Goal: Information Seeking & Learning: Learn about a topic

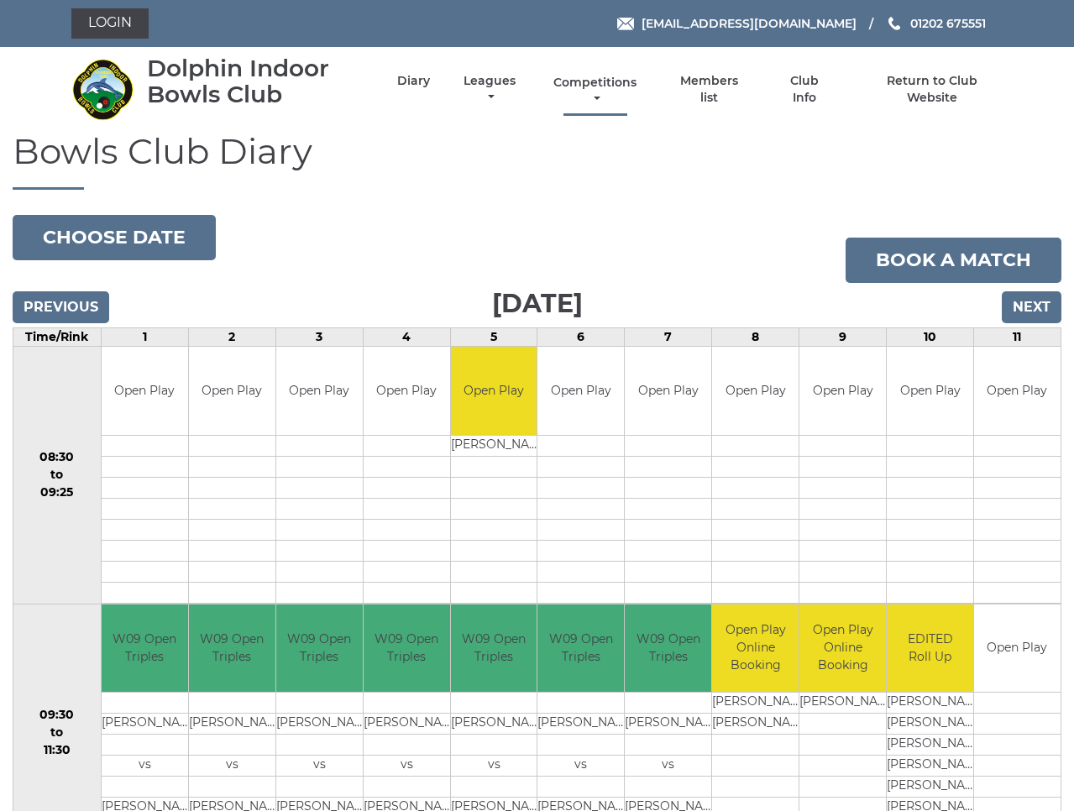
click at [628, 90] on link "Competitions" at bounding box center [596, 91] width 92 height 33
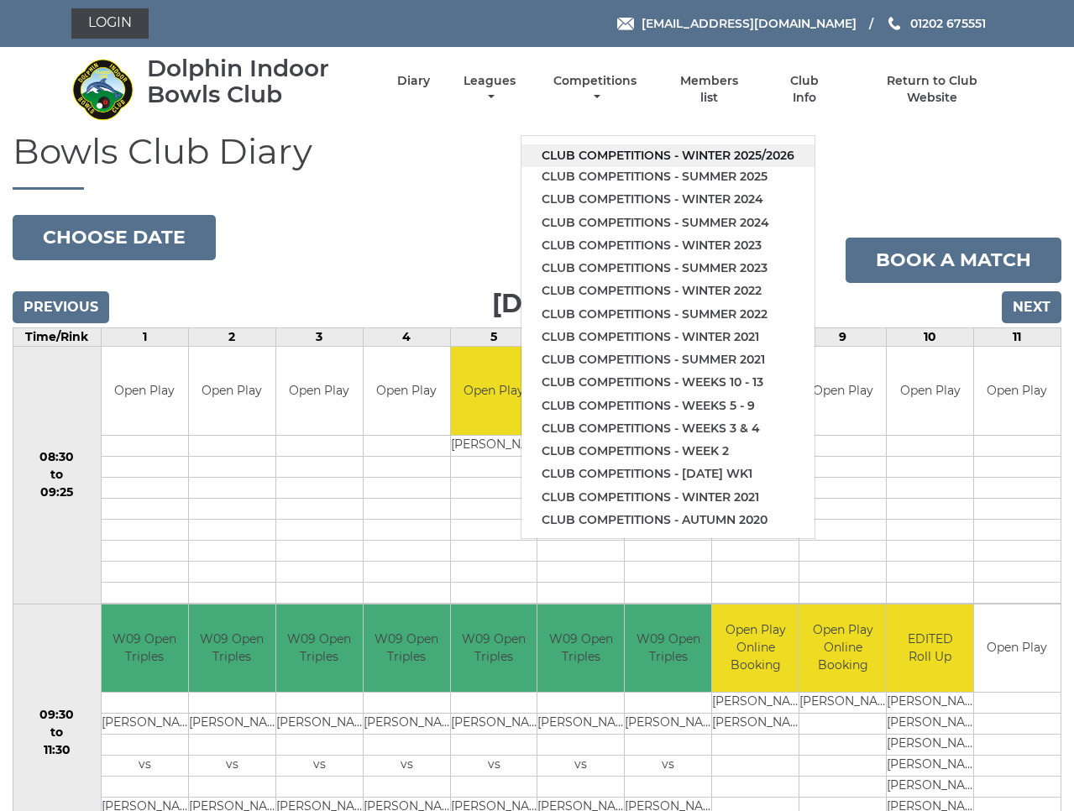
click at [624, 146] on link "Club competitions - Winter 2025/2026" at bounding box center [667, 155] width 293 height 23
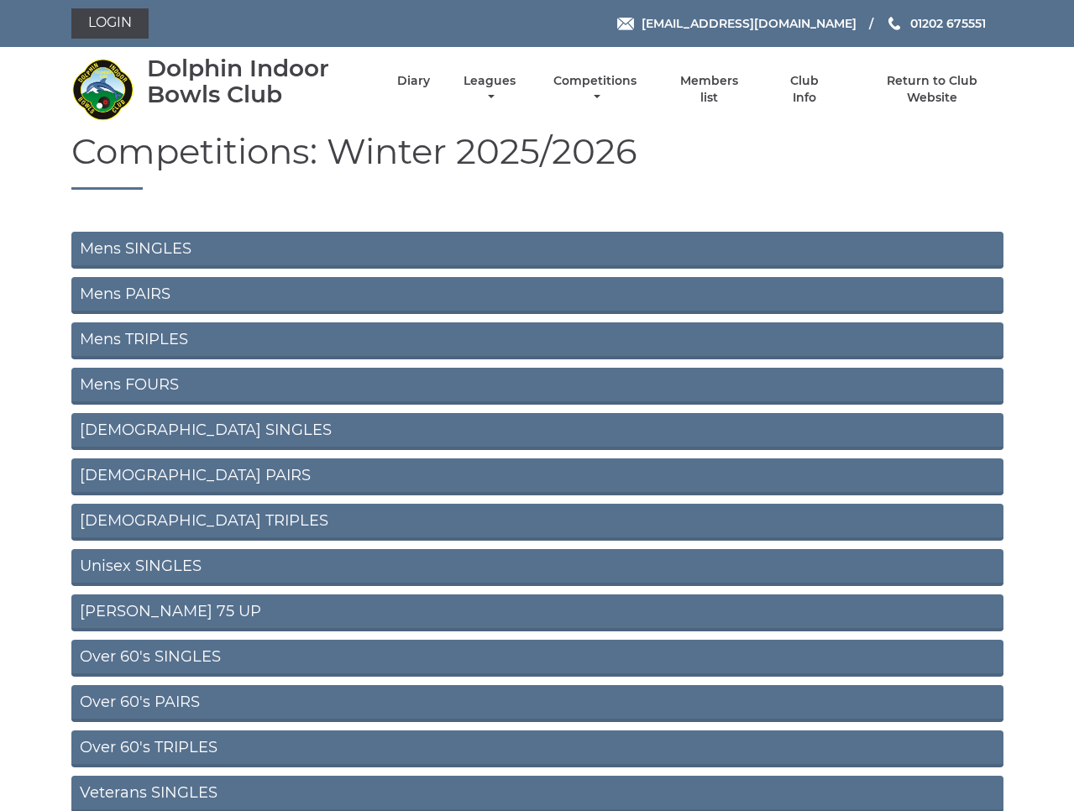
click at [164, 698] on link "Over 60's PAIRS" at bounding box center [537, 703] width 932 height 37
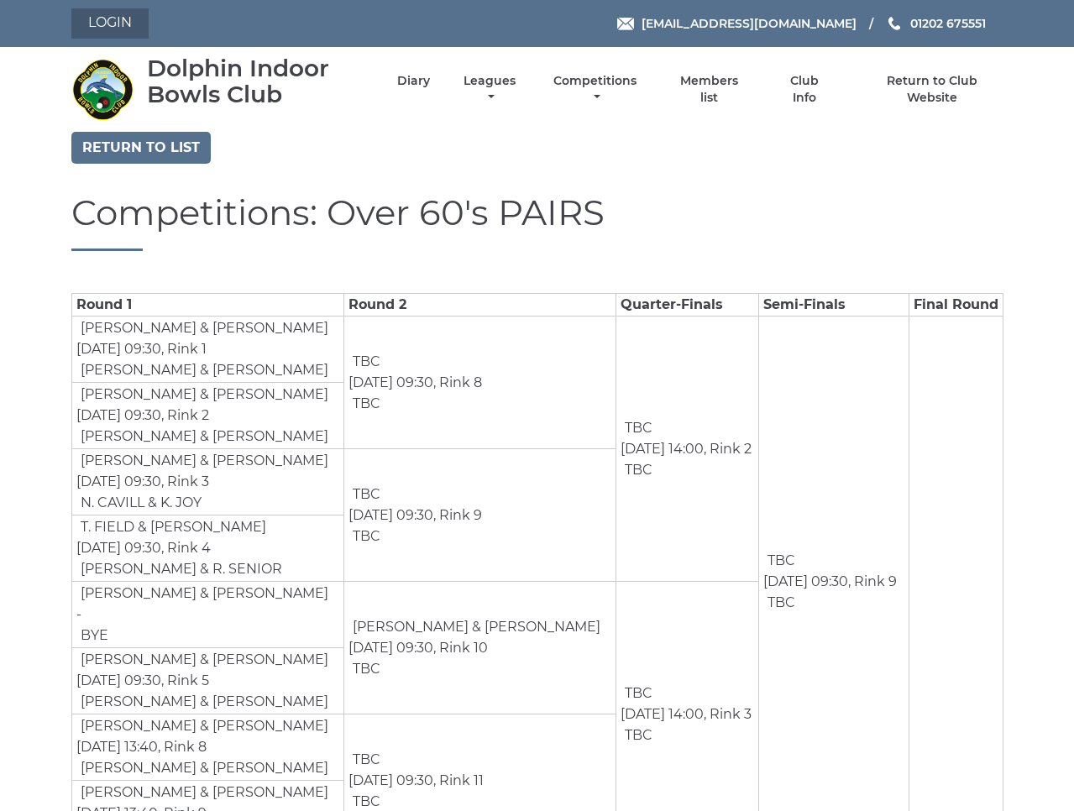
click at [117, 29] on link "Login" at bounding box center [109, 23] width 77 height 30
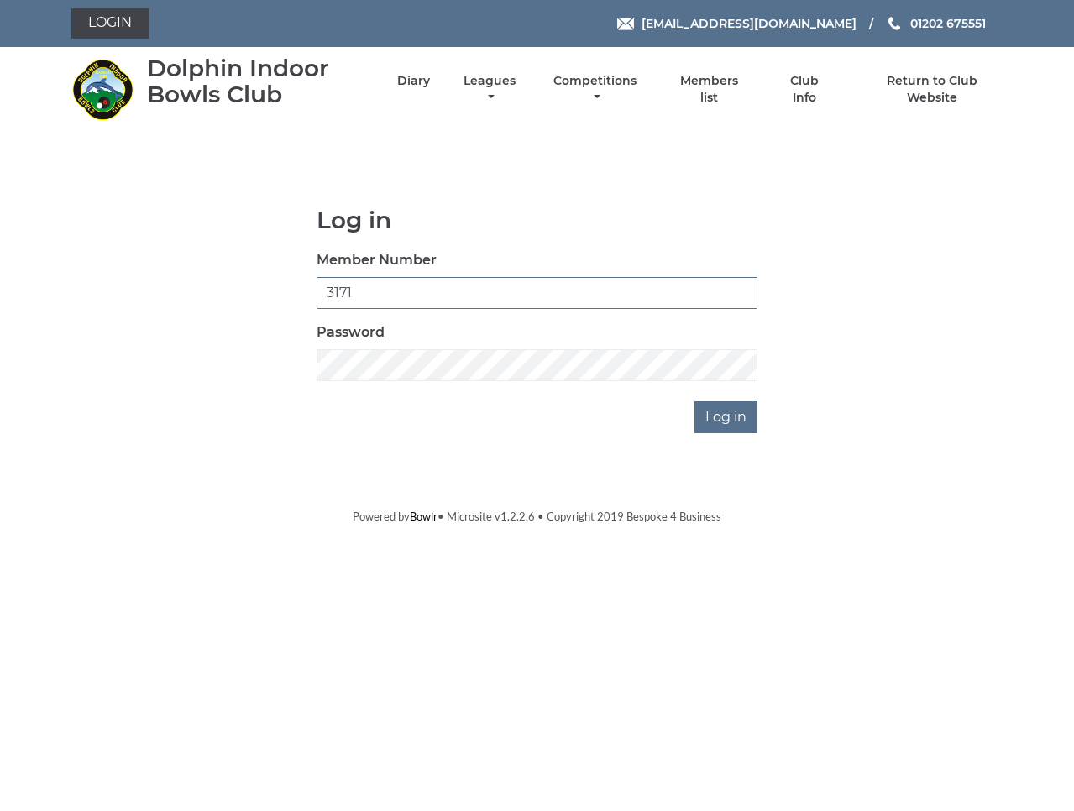
type input "3171"
click at [728, 416] on input "Log in" at bounding box center [725, 417] width 63 height 32
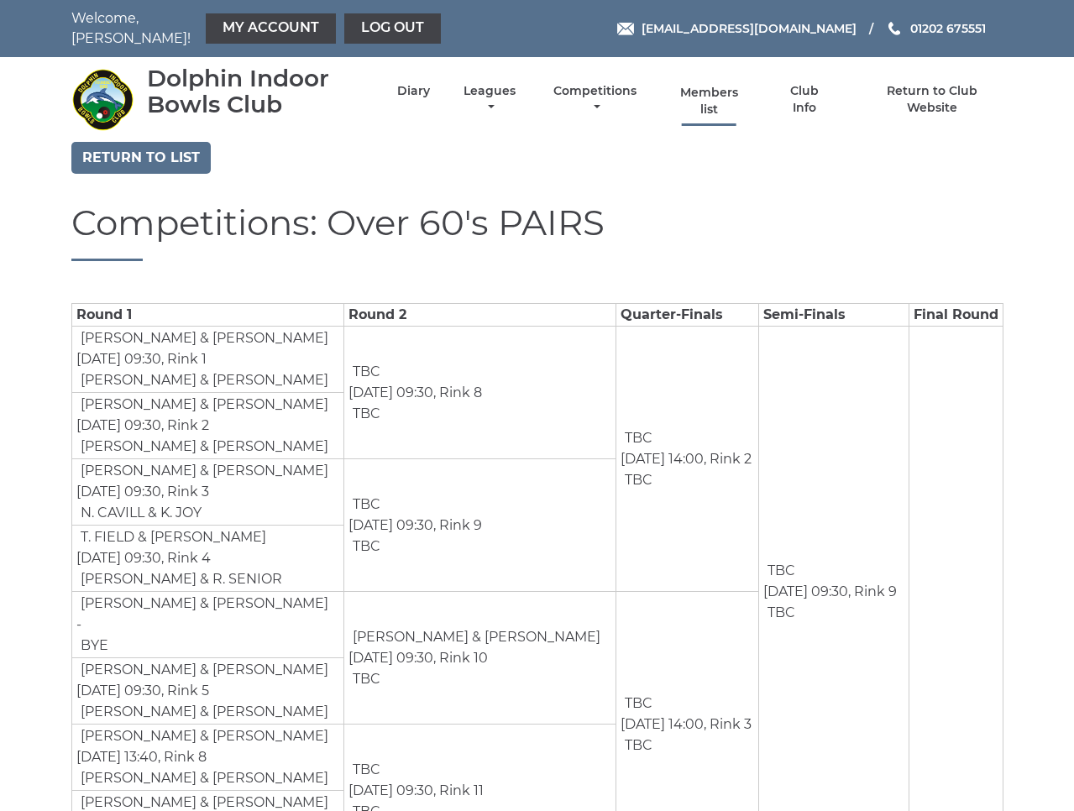
click at [738, 87] on link "Members list" at bounding box center [708, 101] width 77 height 33
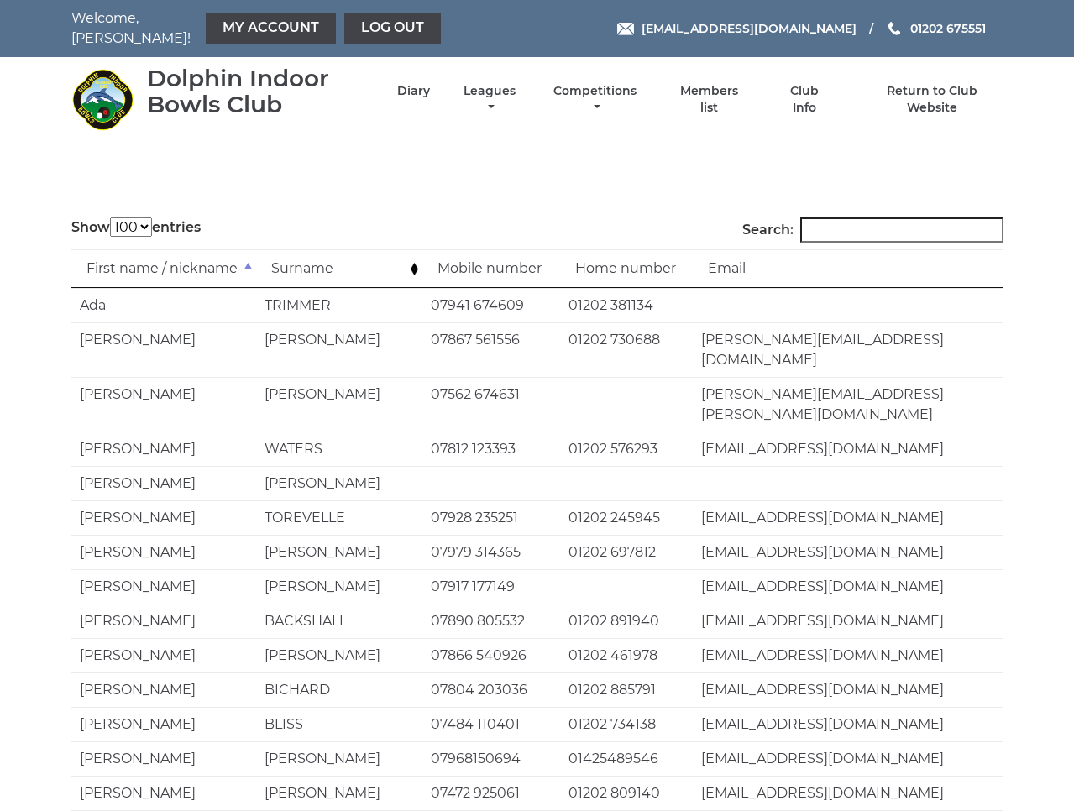
select select "100"
click at [860, 220] on input "Search:" at bounding box center [901, 229] width 203 height 25
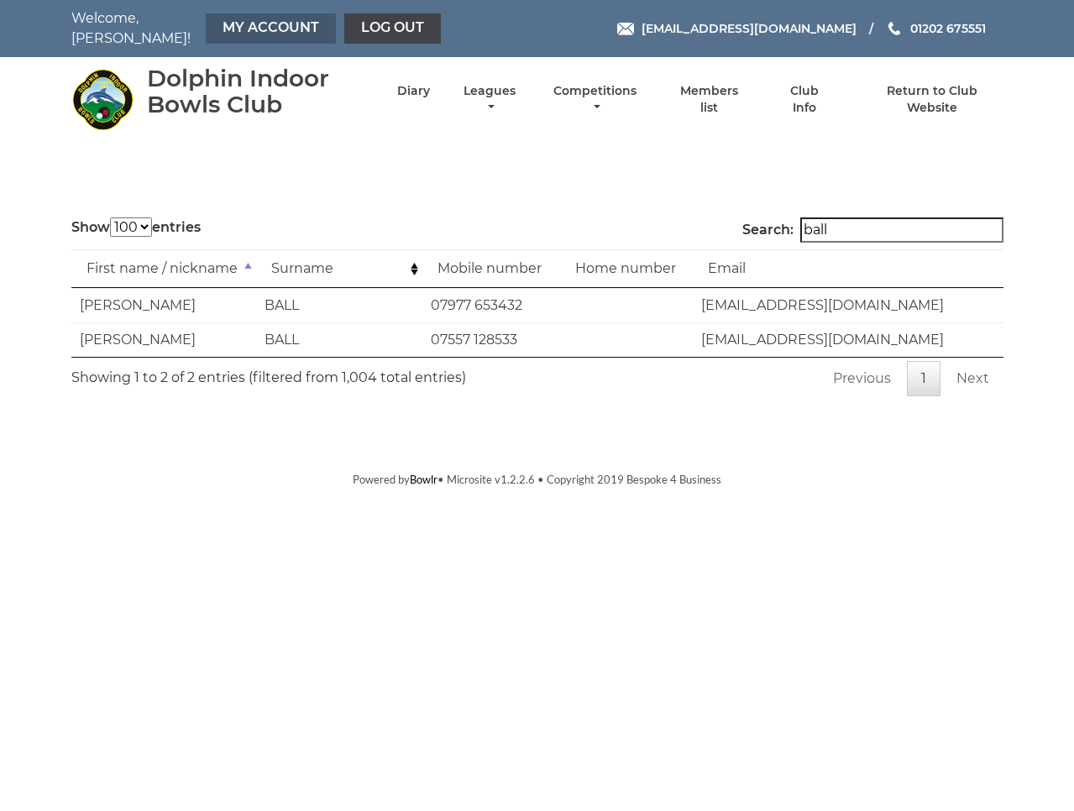
type input "ball"
click at [247, 29] on link "My Account" at bounding box center [271, 28] width 130 height 30
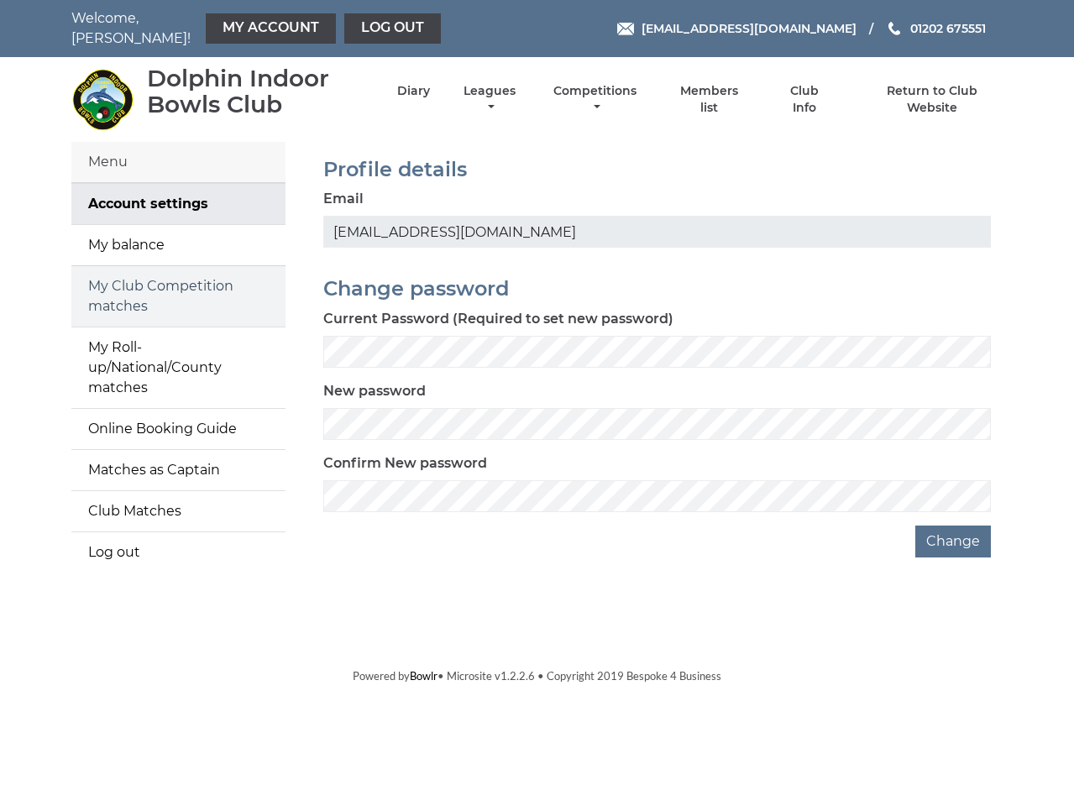
click at [163, 280] on link "My Club Competition matches" at bounding box center [178, 296] width 214 height 60
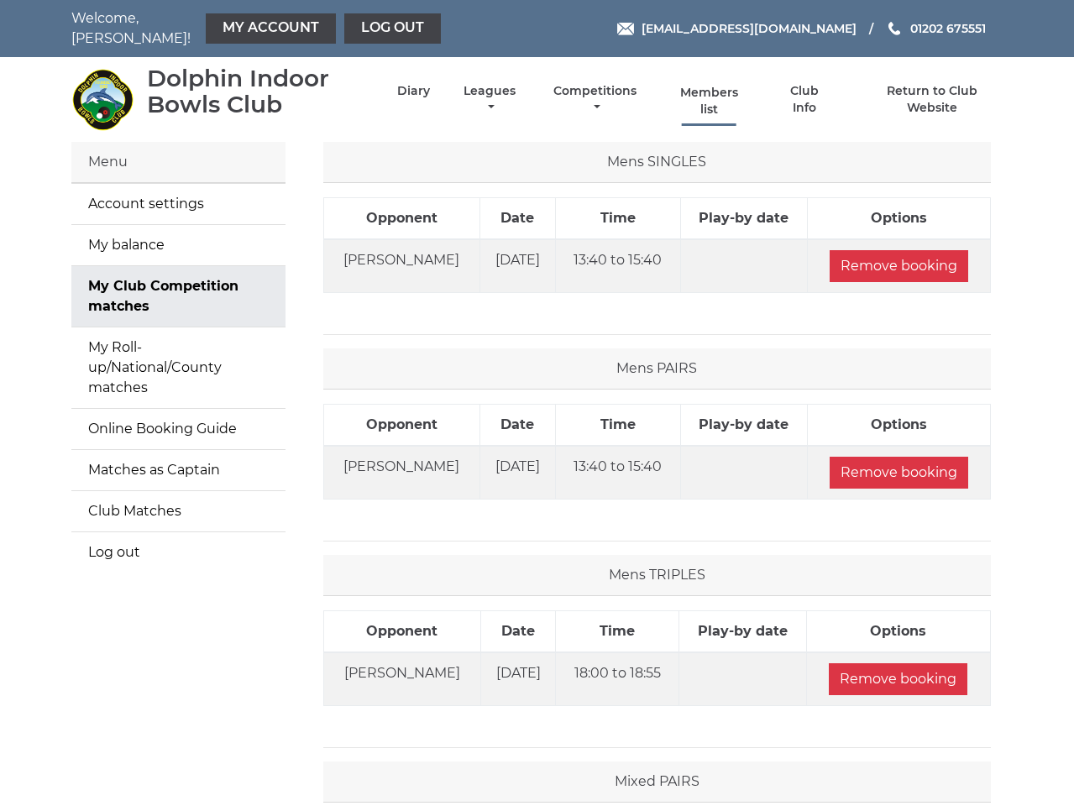
click at [738, 87] on link "Members list" at bounding box center [708, 101] width 77 height 33
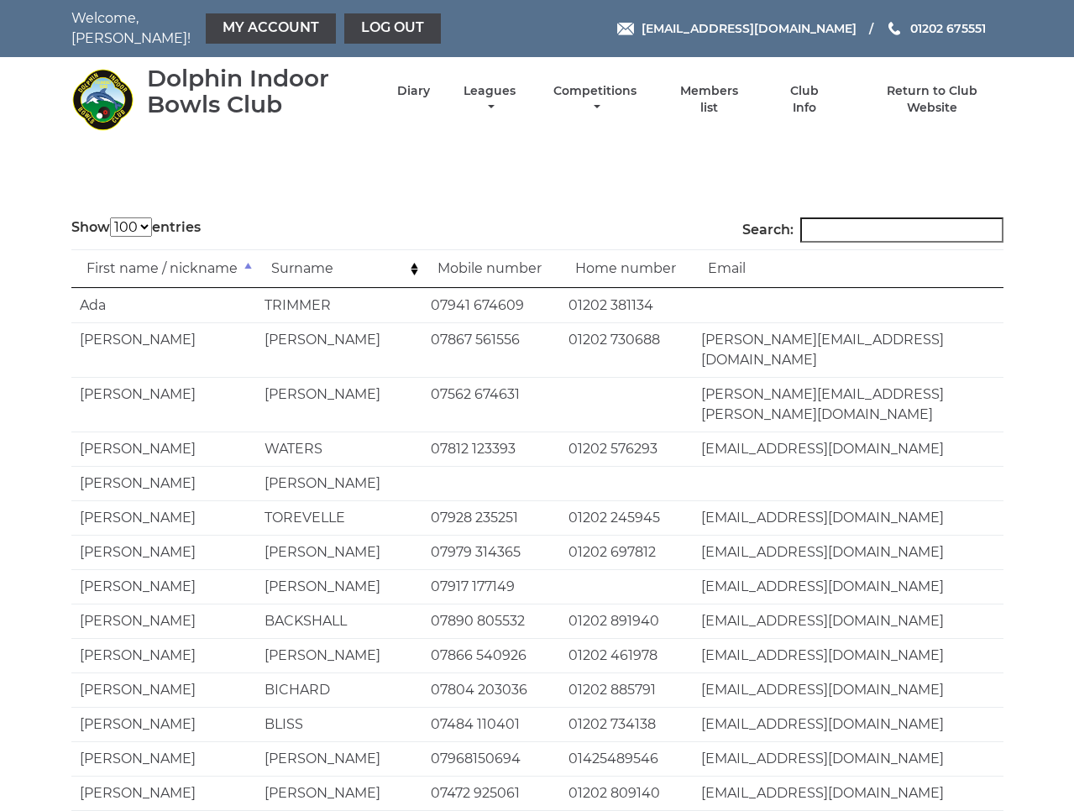
select select "100"
click at [879, 222] on input "Search:" at bounding box center [901, 229] width 203 height 25
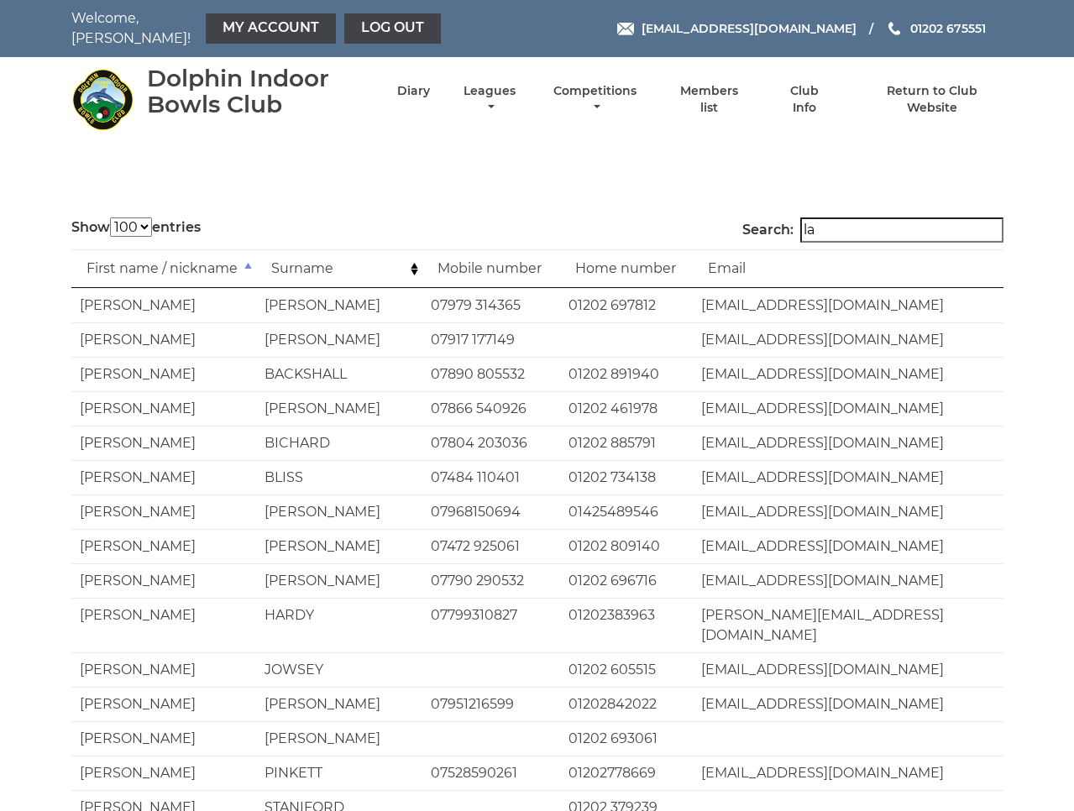
type input "l"
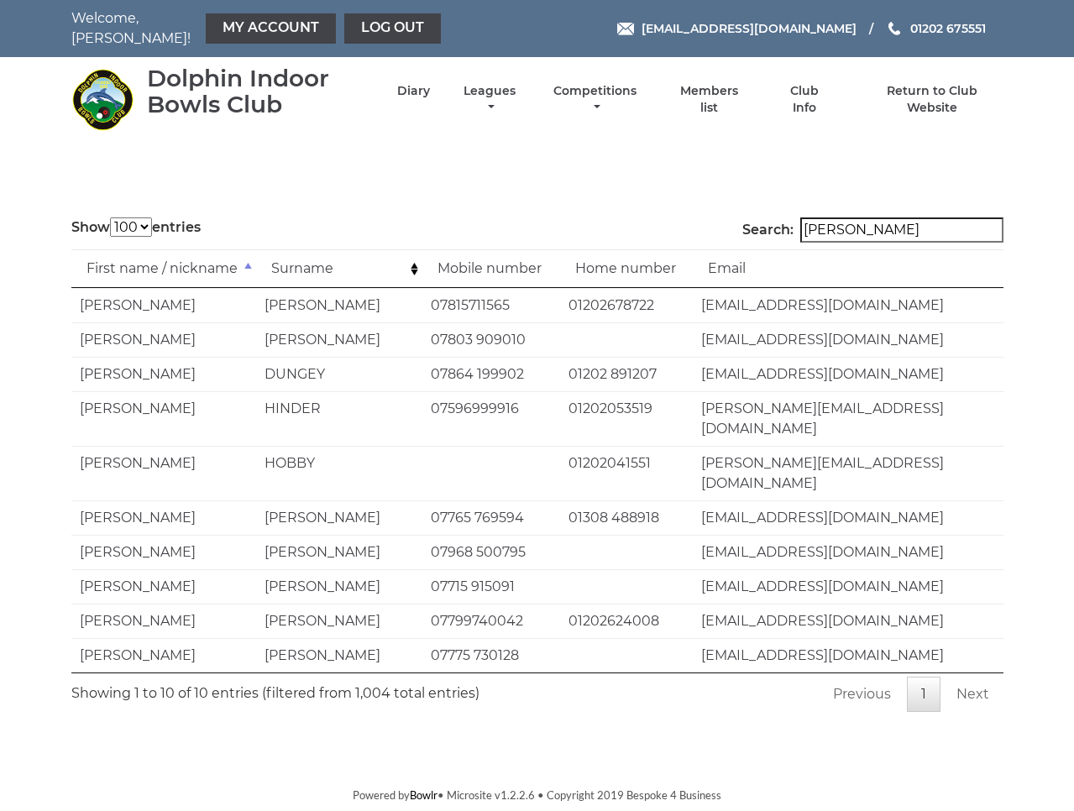
click at [859, 225] on input "susan" at bounding box center [901, 229] width 203 height 25
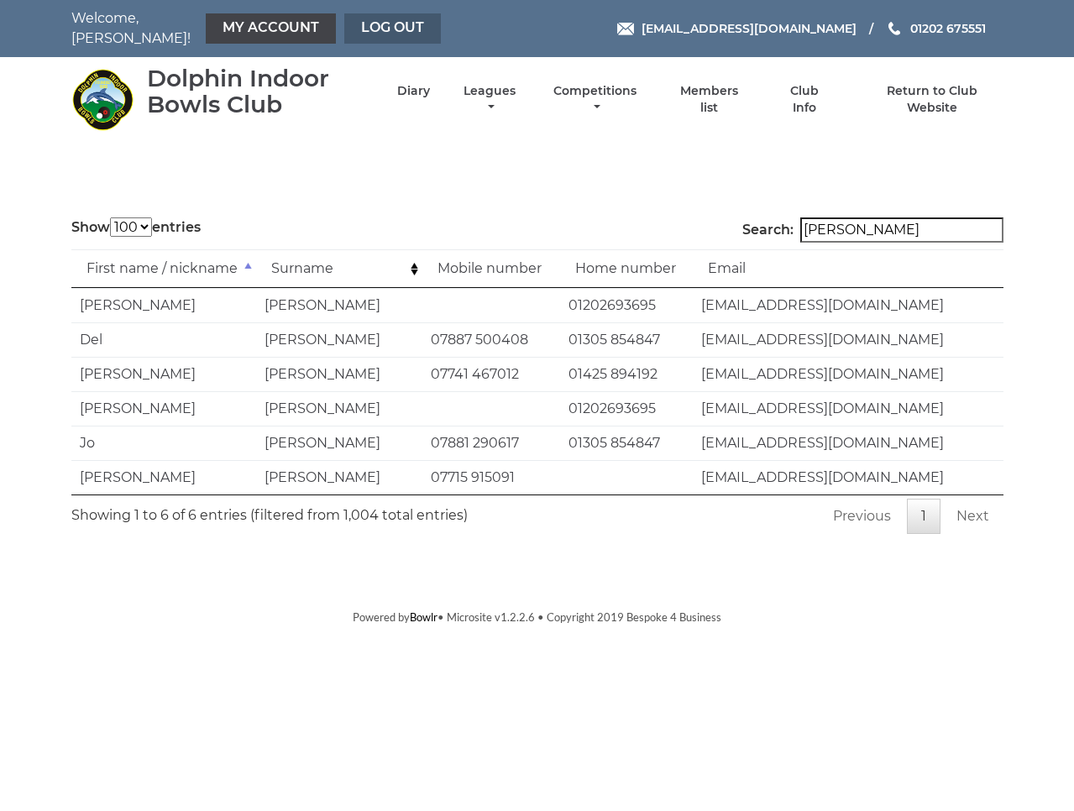
type input "taylor"
click at [354, 22] on link "Log out" at bounding box center [392, 28] width 97 height 30
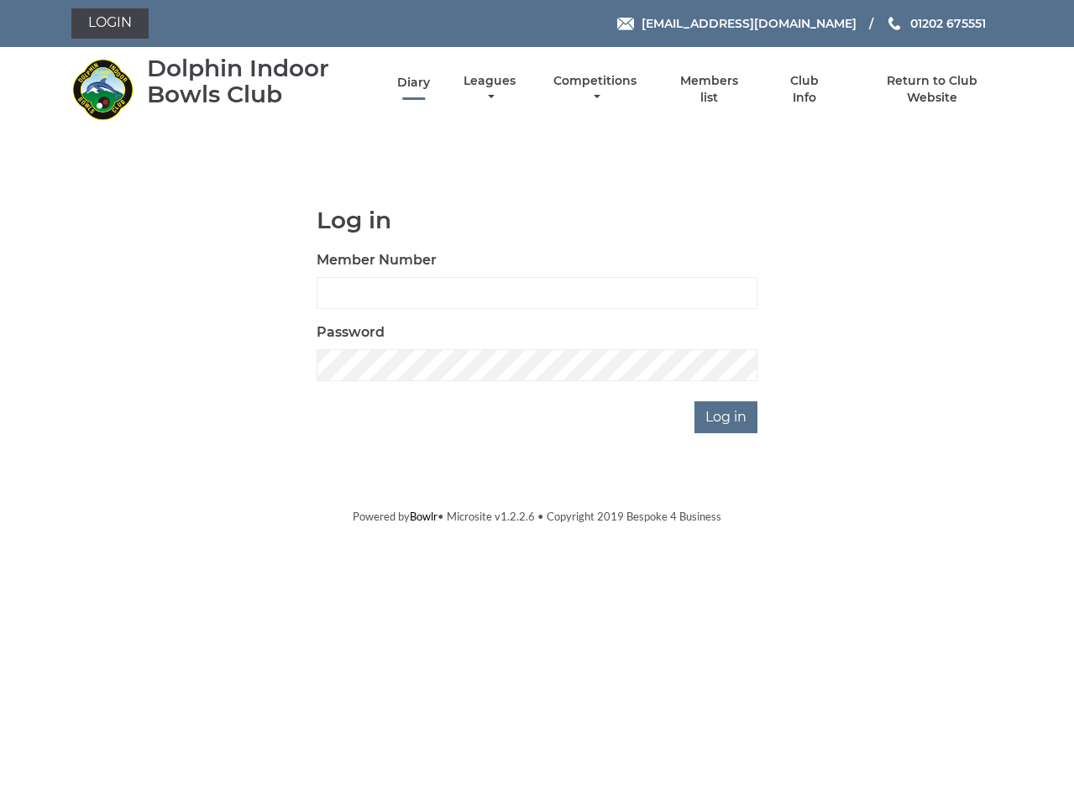
click at [430, 90] on link "Diary" at bounding box center [413, 83] width 33 height 16
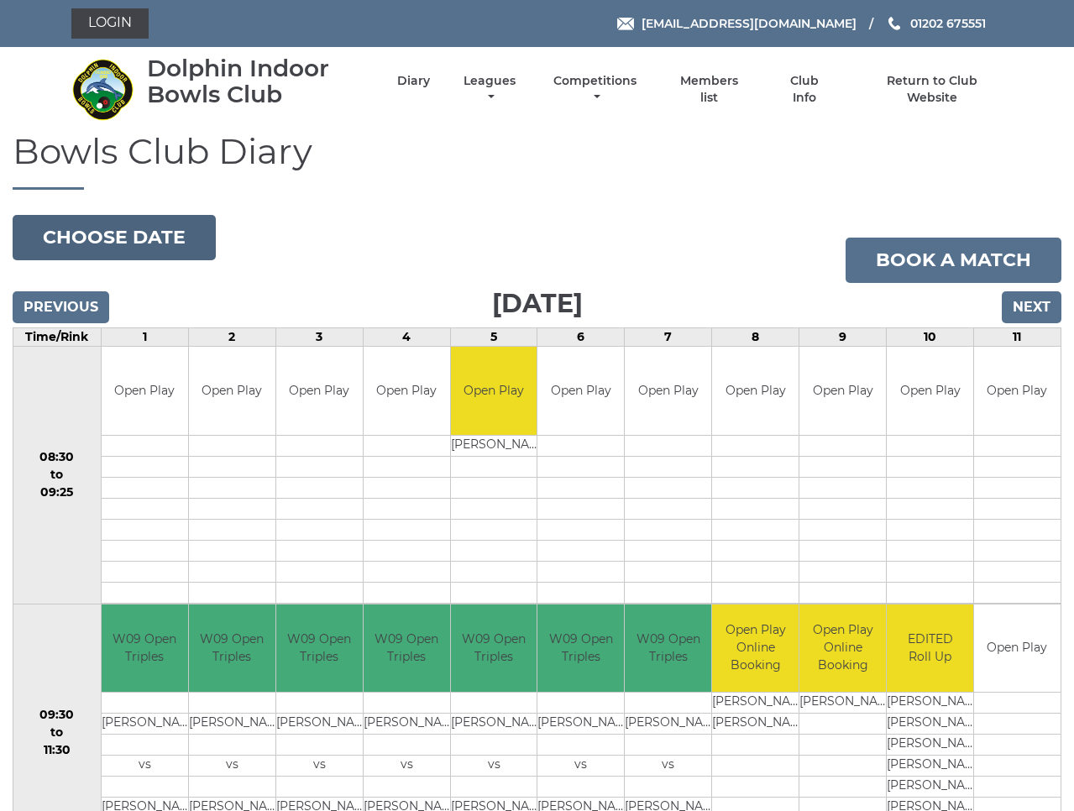
click at [136, 237] on button "Choose date" at bounding box center [114, 237] width 203 height 45
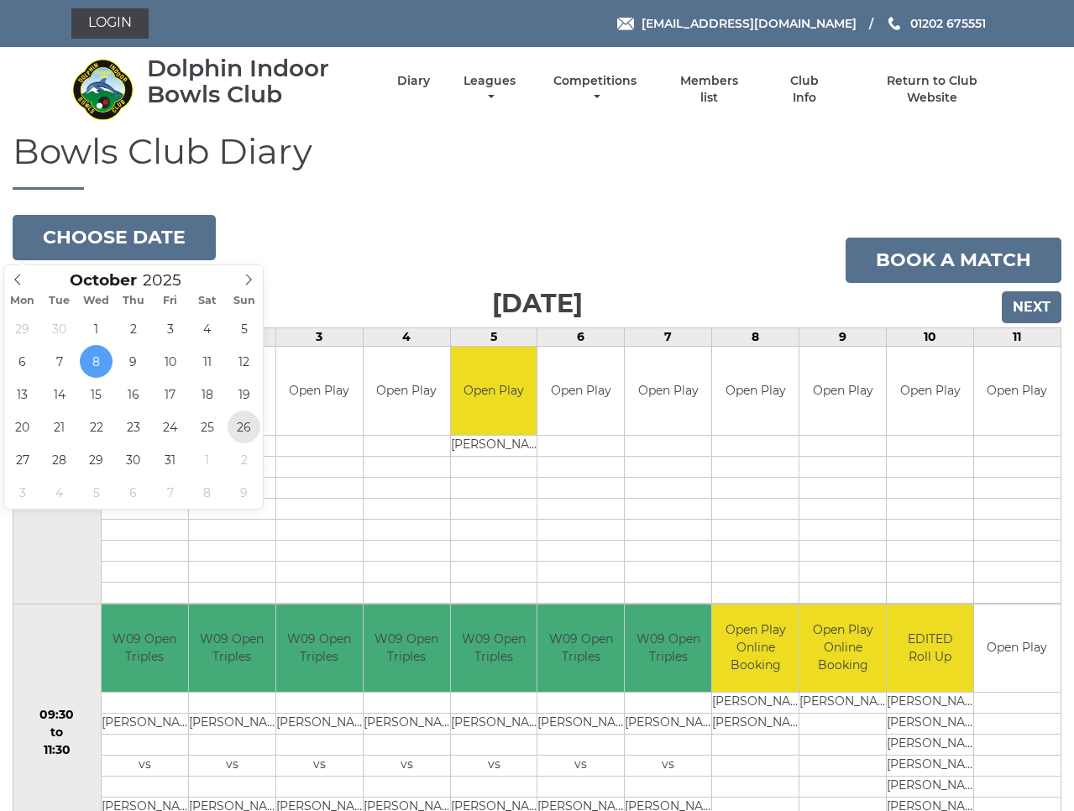
type input "[DATE]"
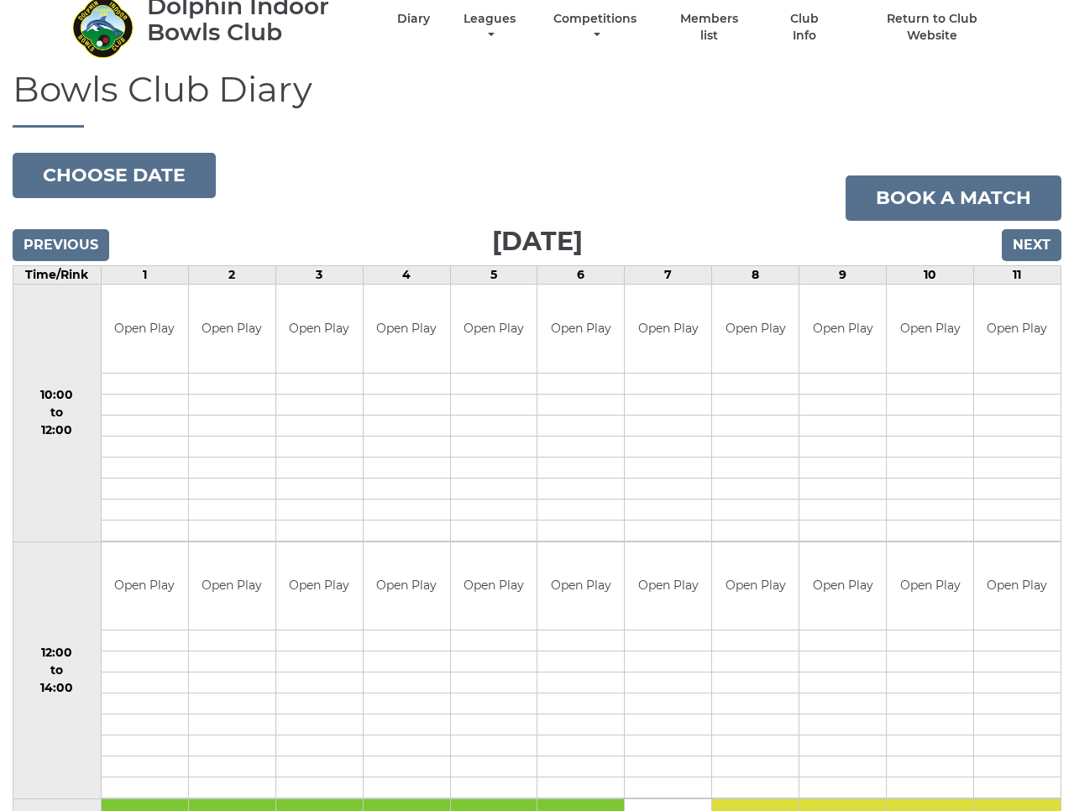
scroll to position [61, 0]
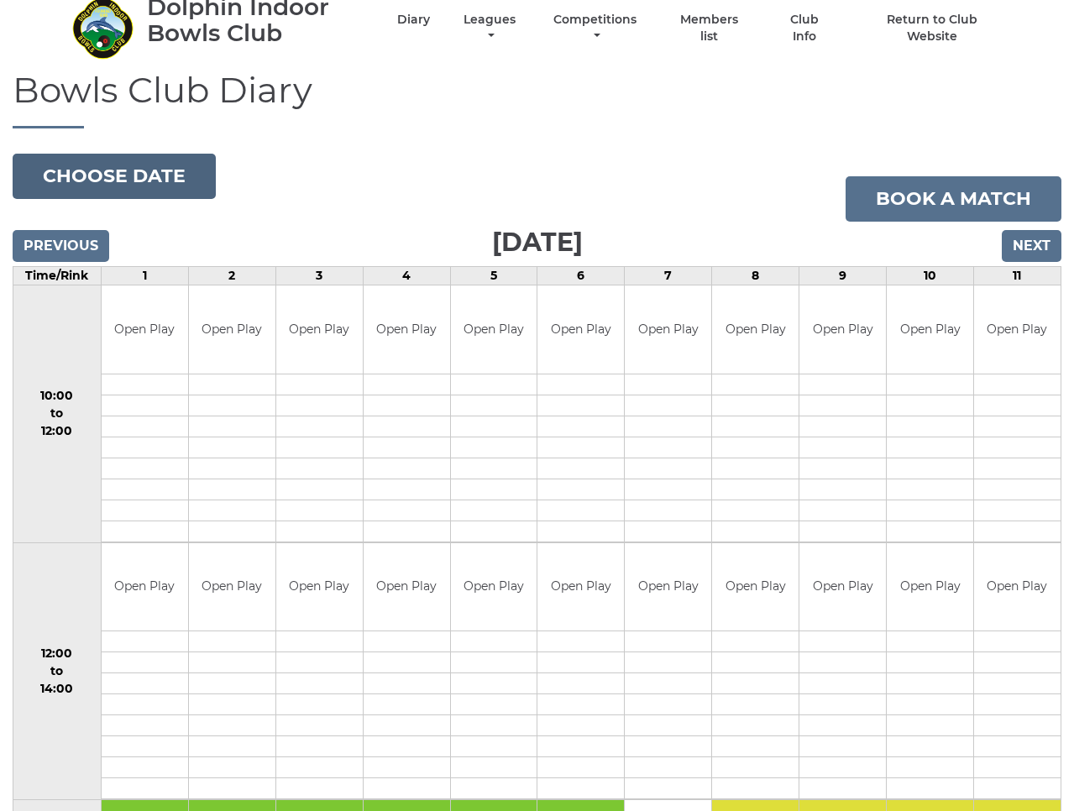
click at [123, 181] on button "Choose date" at bounding box center [114, 176] width 203 height 45
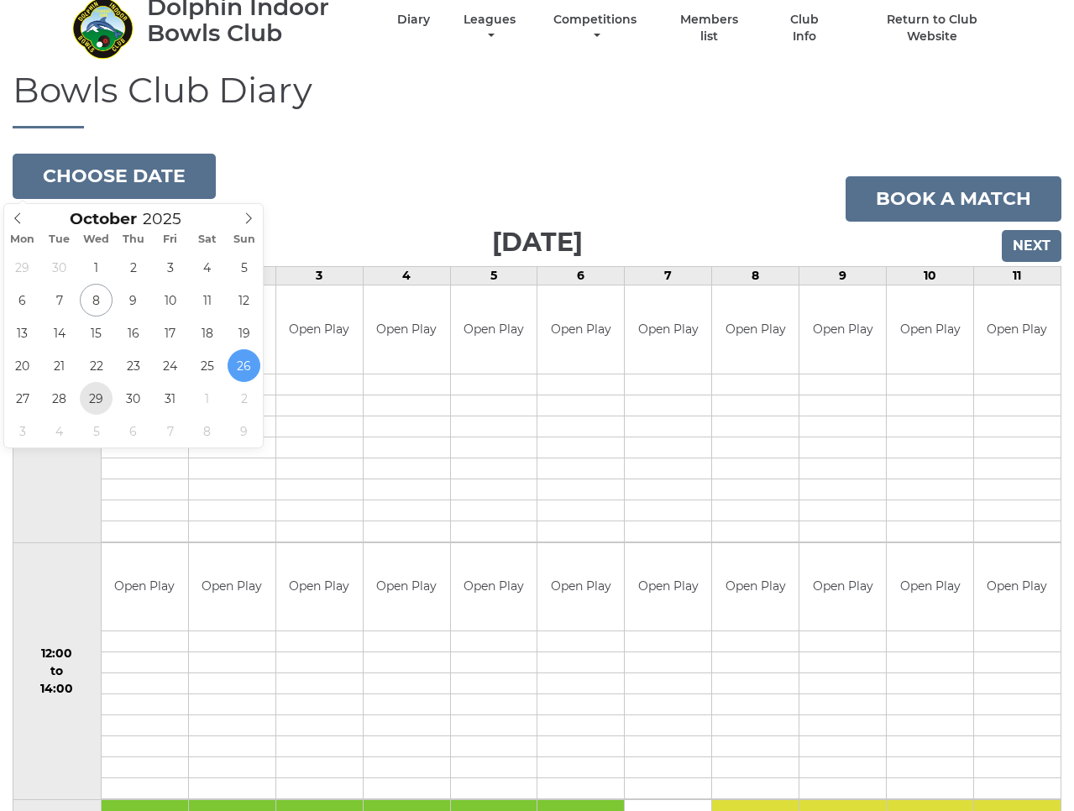
type input "[DATE]"
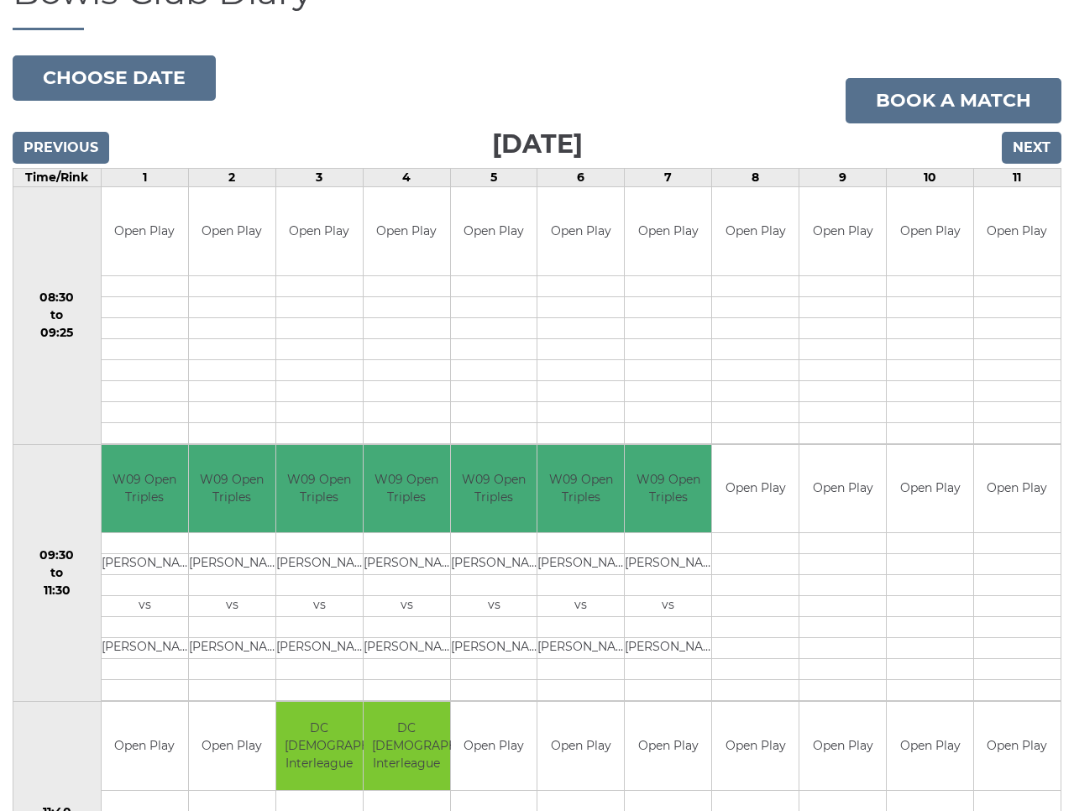
scroll to position [149, 0]
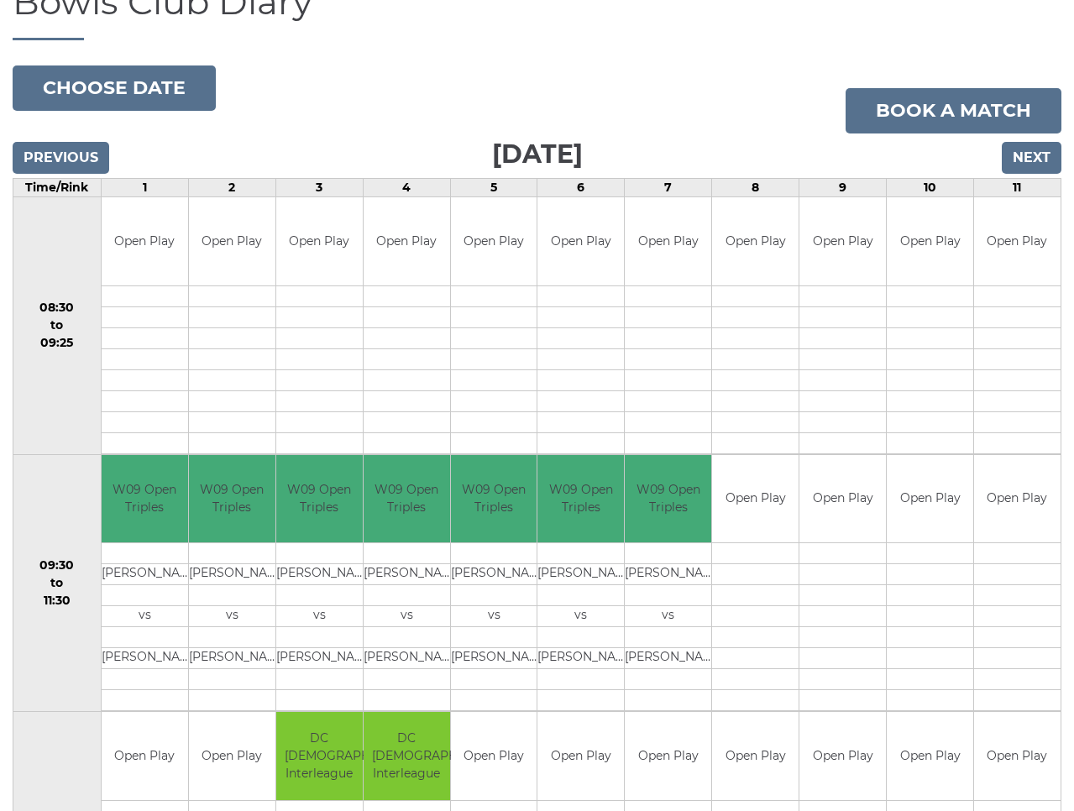
click at [1032, 160] on input "Next" at bounding box center [1031, 158] width 60 height 32
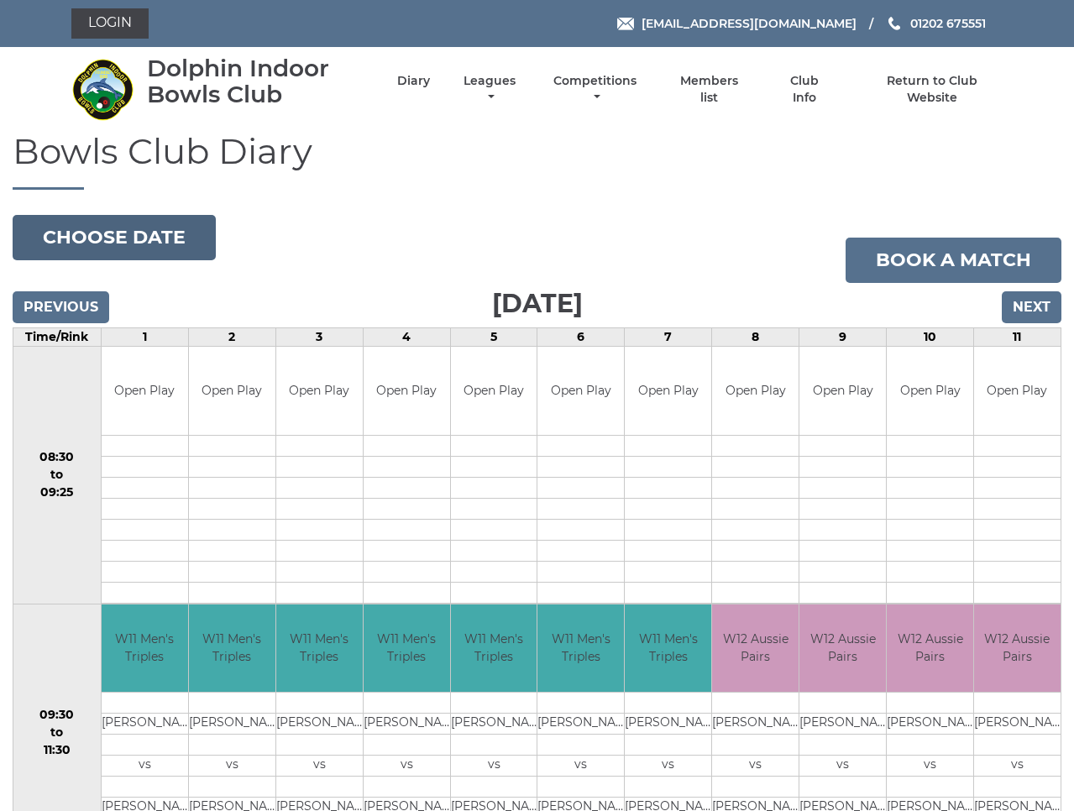
click at [133, 238] on button "Choose date" at bounding box center [114, 237] width 203 height 45
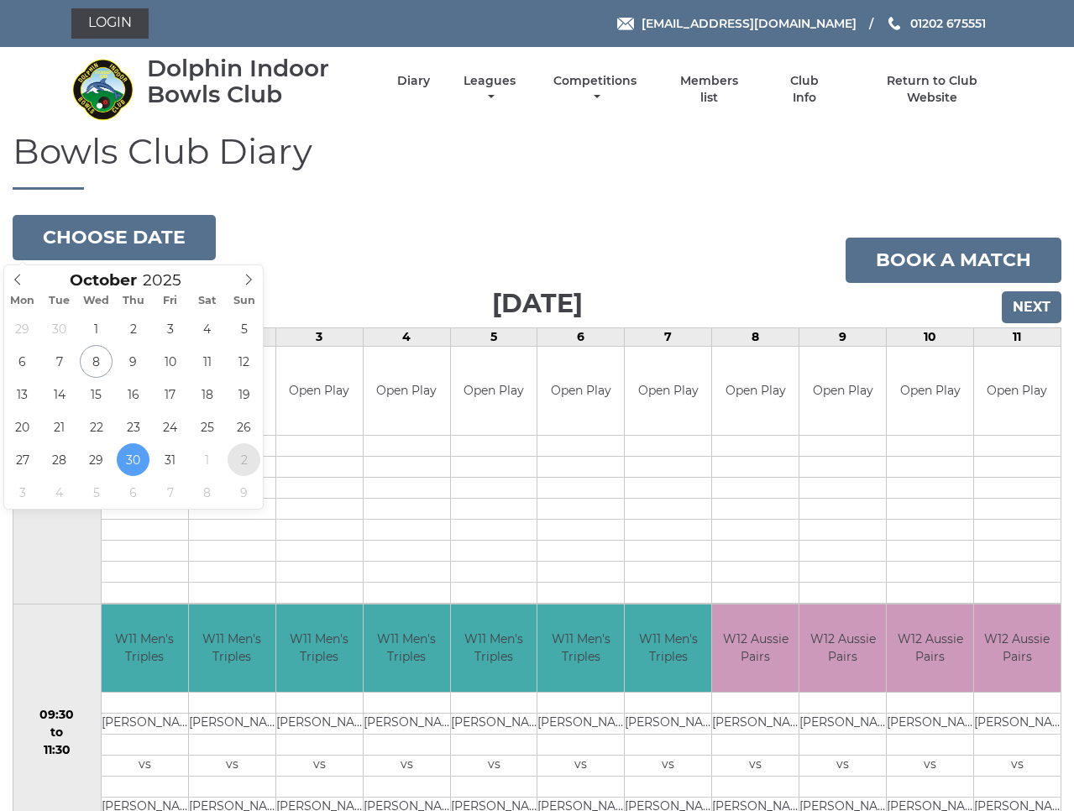
type input "2025-11-02"
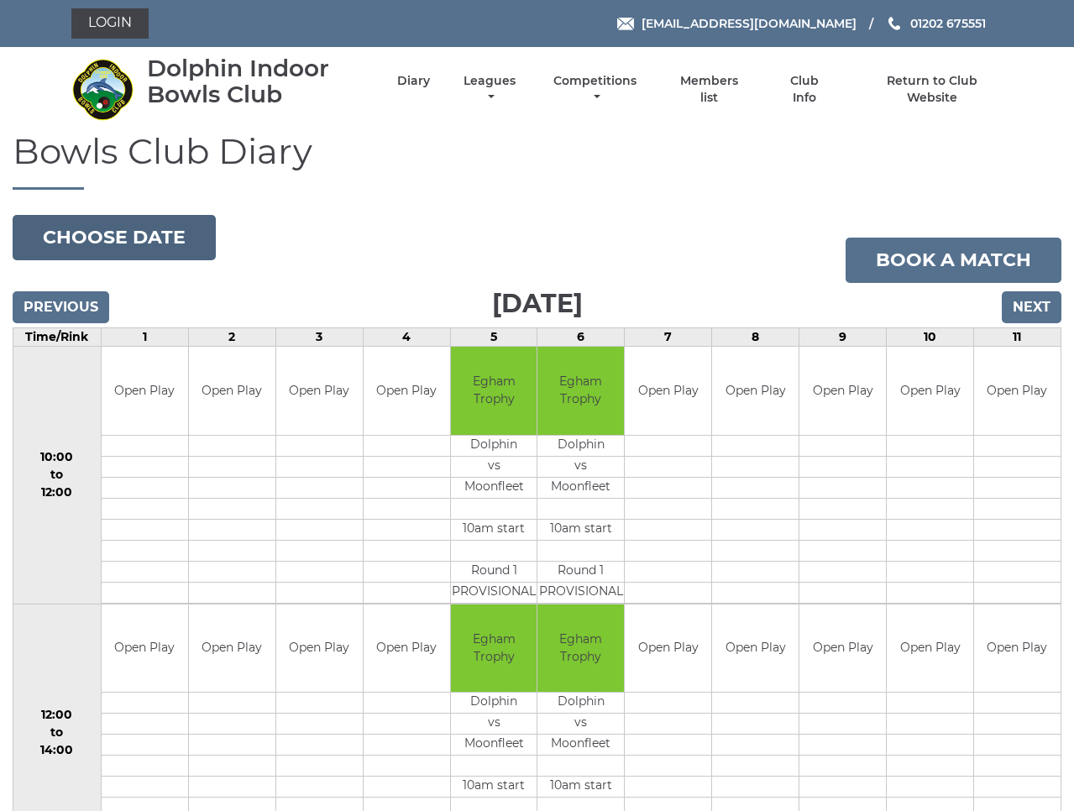
click at [100, 243] on button "Choose date" at bounding box center [114, 237] width 203 height 45
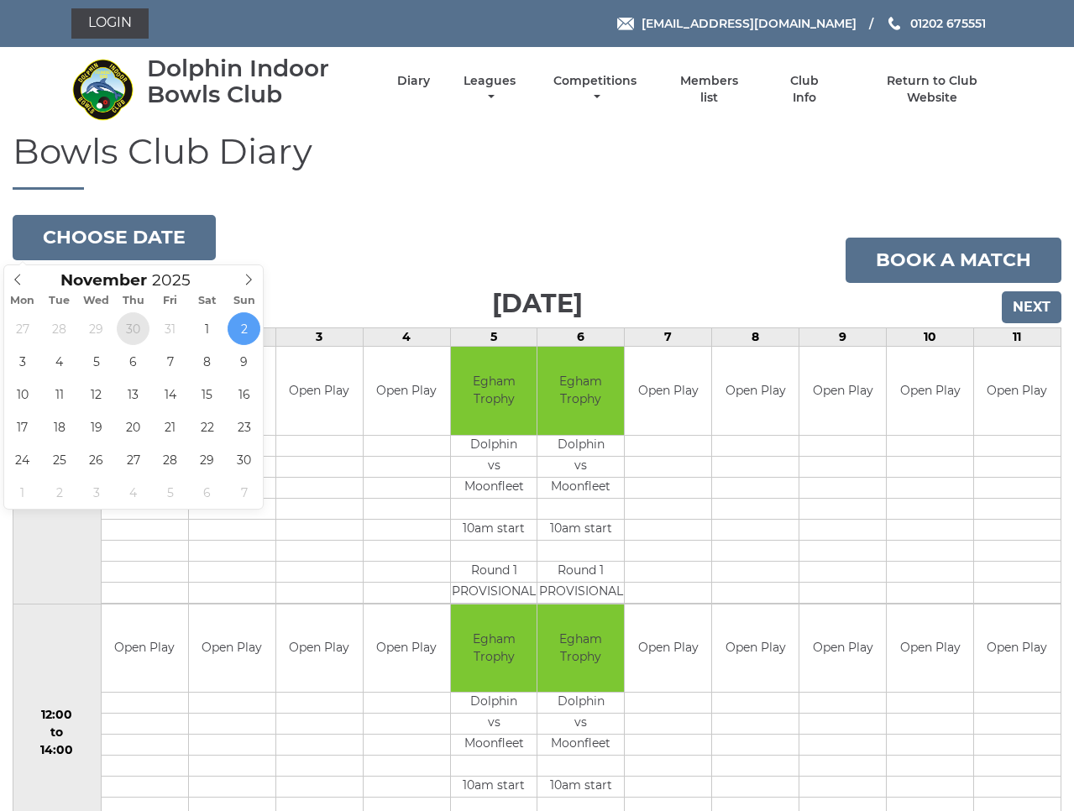
type input "[DATE]"
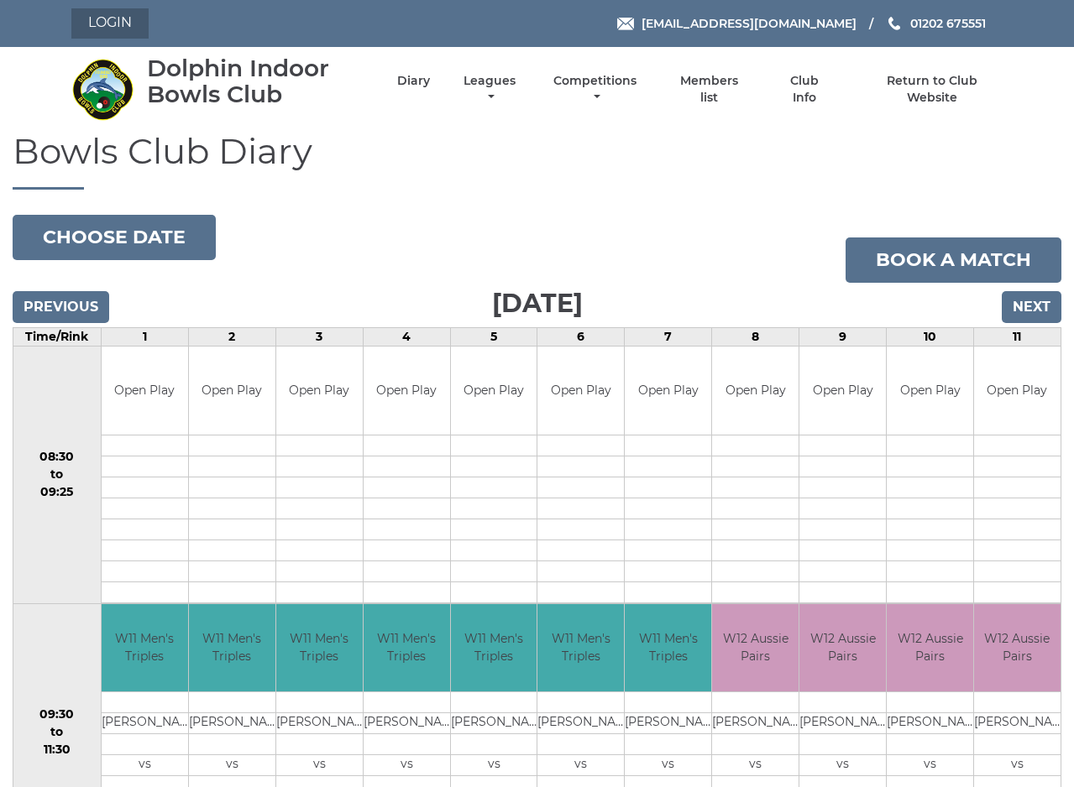
click at [107, 25] on link "Login" at bounding box center [109, 23] width 77 height 30
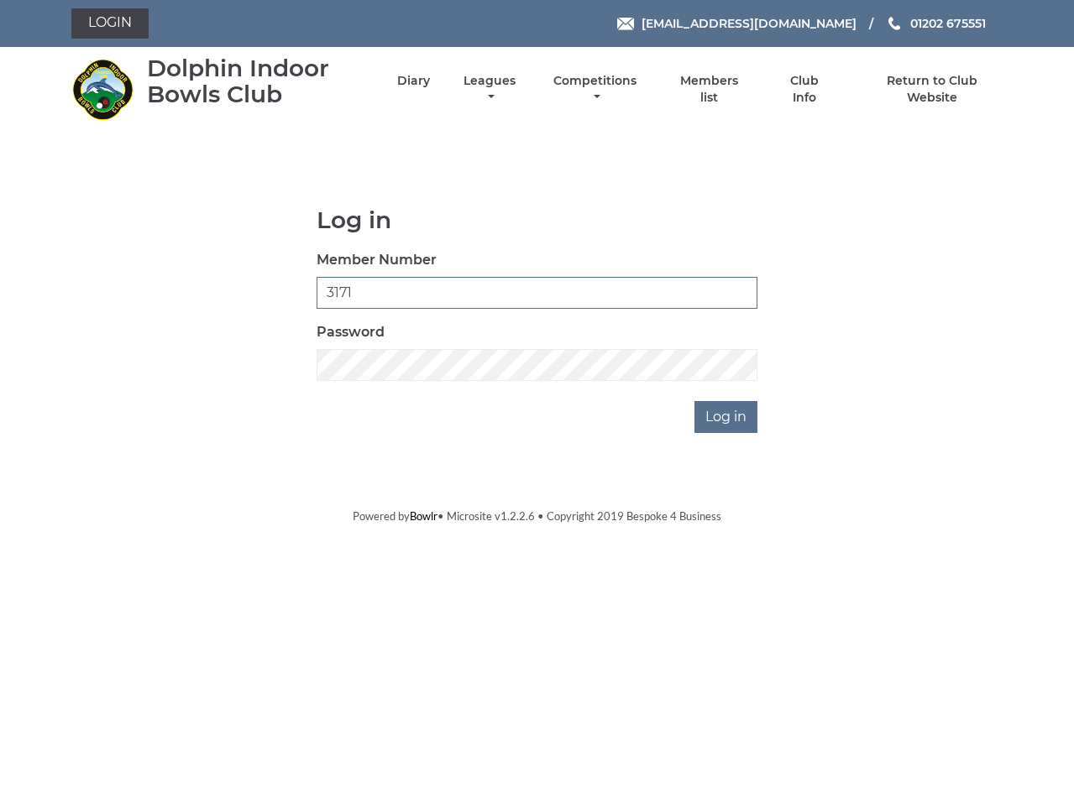
type input "3171"
click at [721, 417] on input "Log in" at bounding box center [725, 417] width 63 height 32
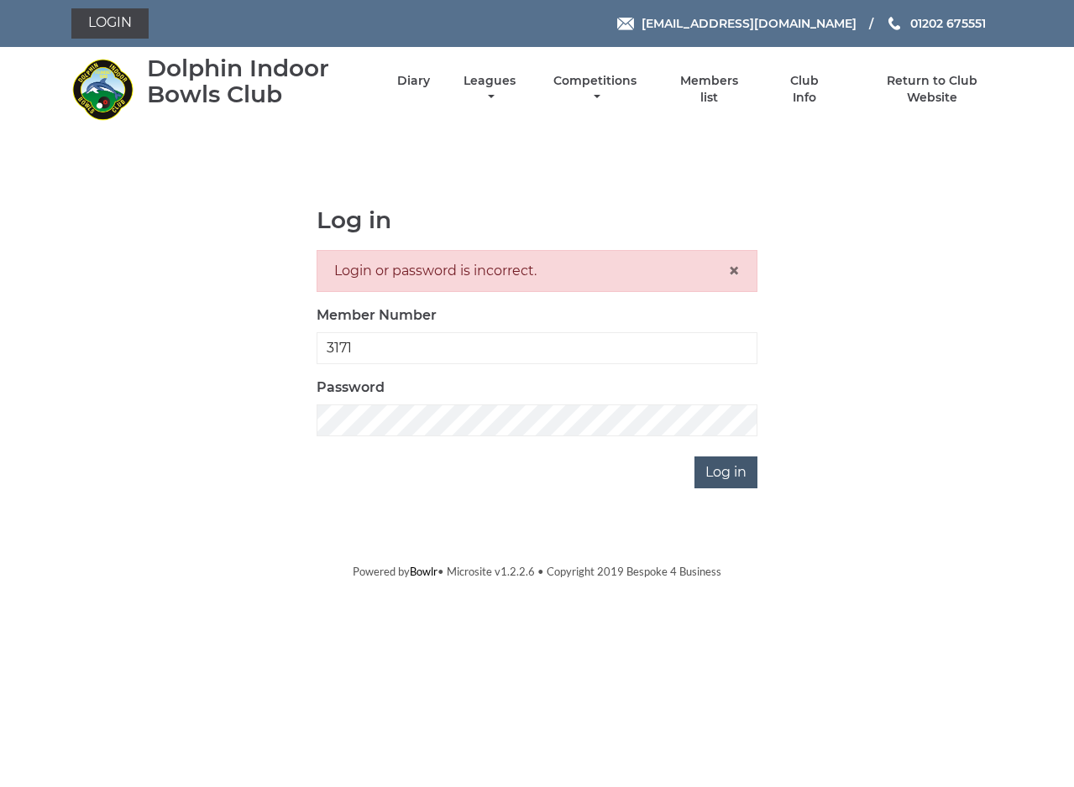
click at [717, 472] on input "Log in" at bounding box center [725, 473] width 63 height 32
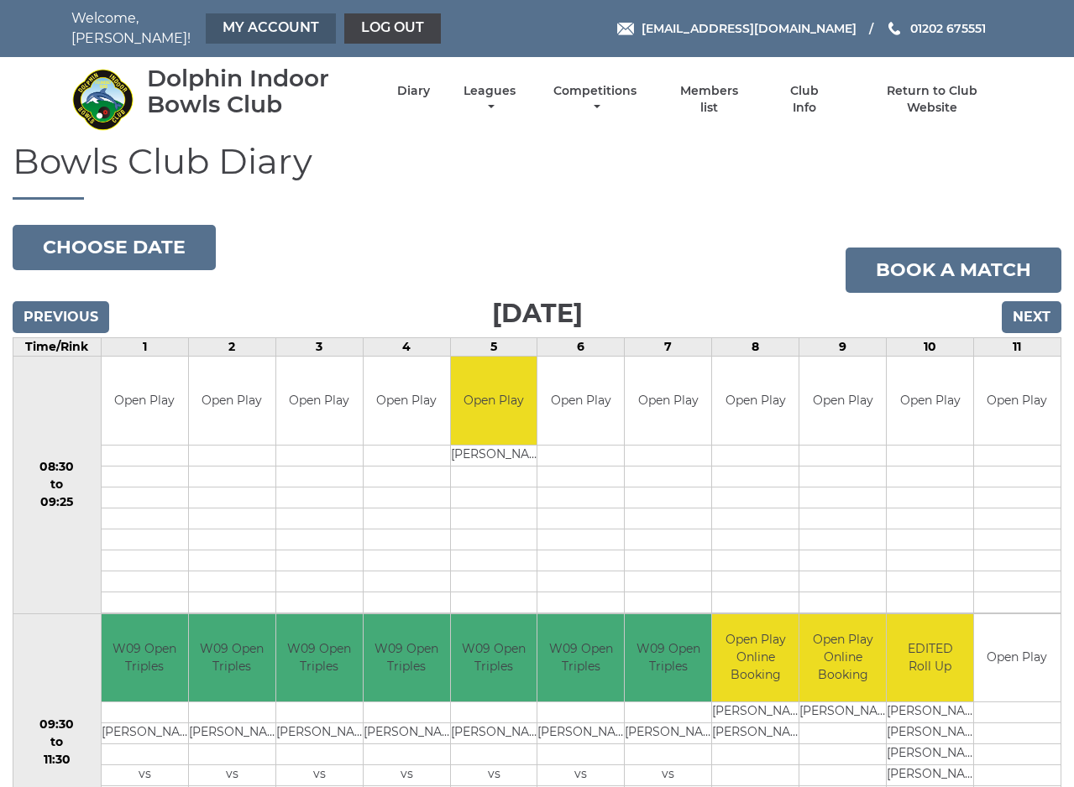
click at [231, 27] on link "My Account" at bounding box center [271, 28] width 130 height 30
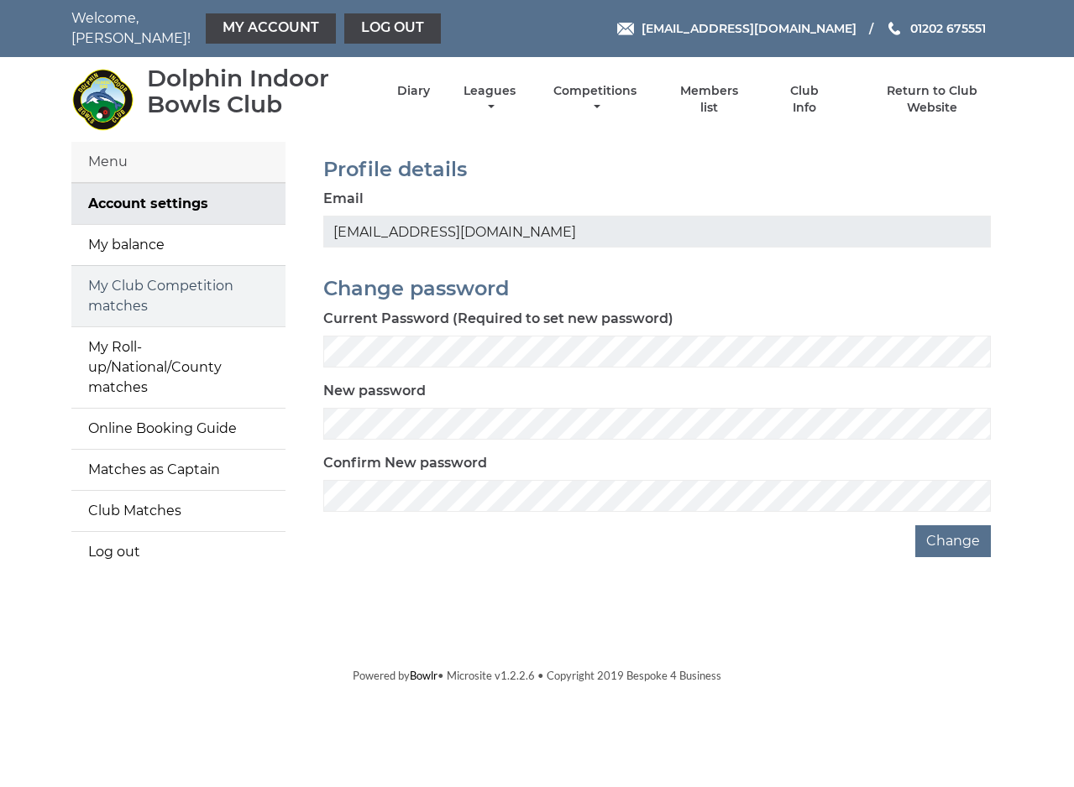
click at [154, 283] on link "My Club Competition matches" at bounding box center [178, 296] width 214 height 60
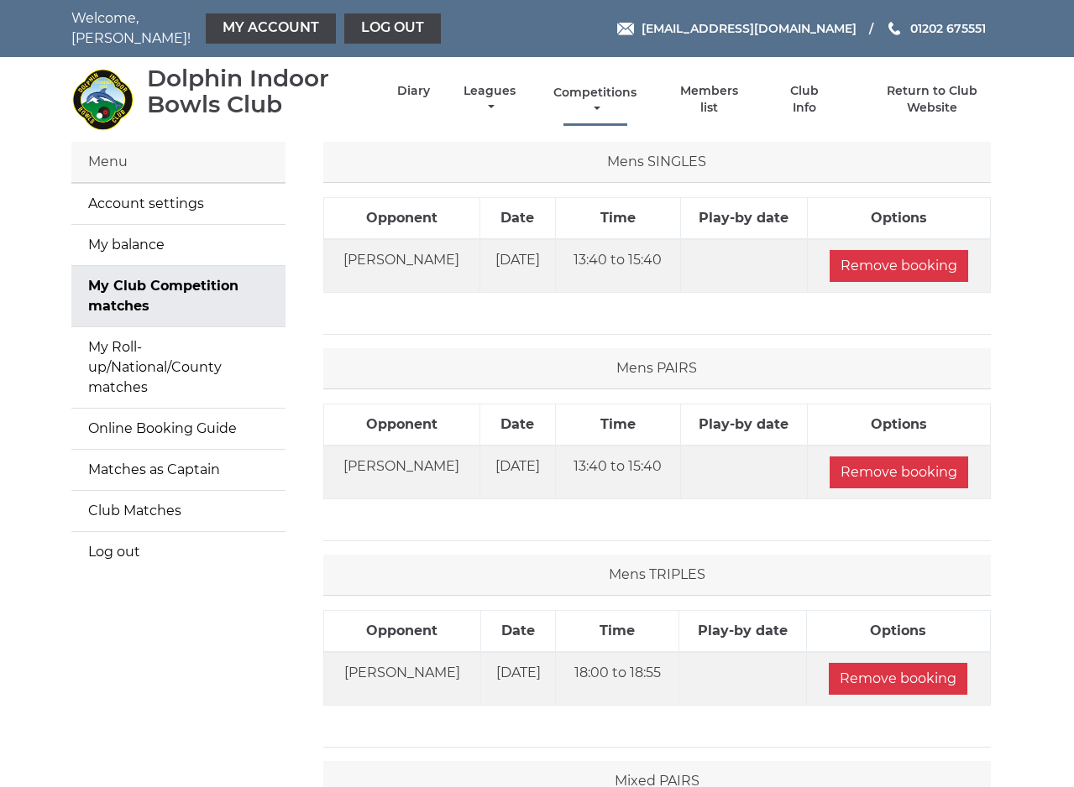
click at [634, 91] on link "Competitions" at bounding box center [596, 101] width 92 height 33
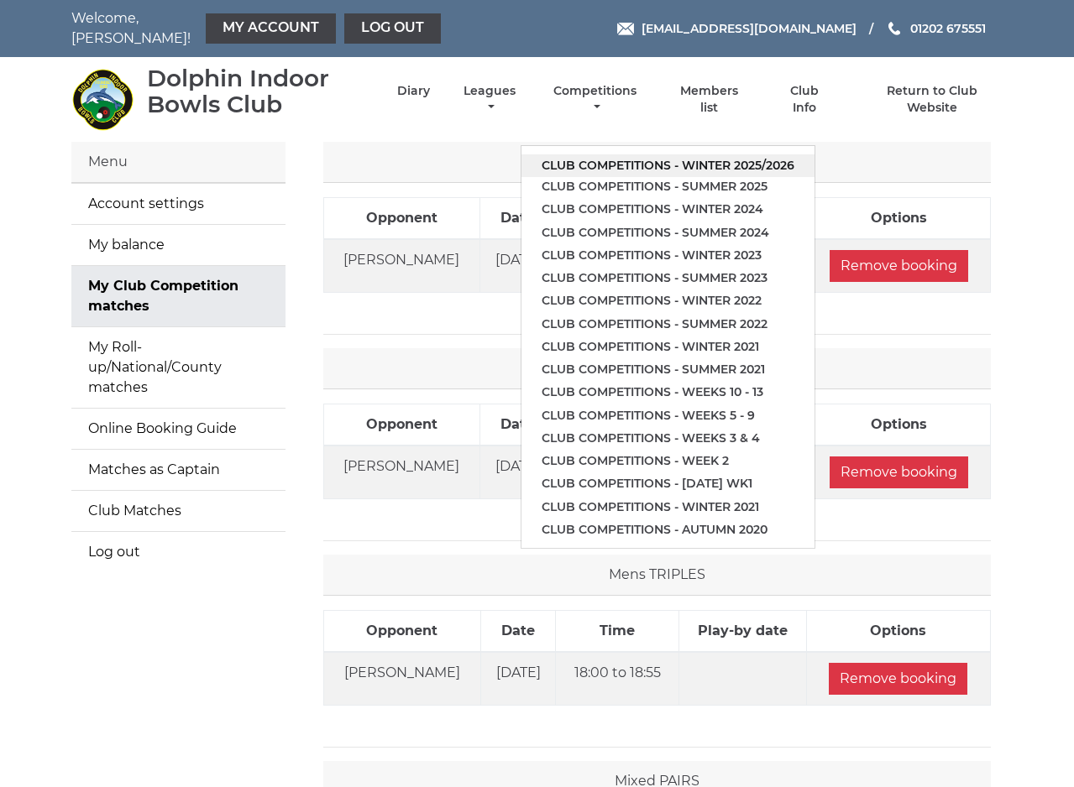
click at [639, 154] on link "Club competitions - Winter 2025/2026" at bounding box center [667, 165] width 293 height 23
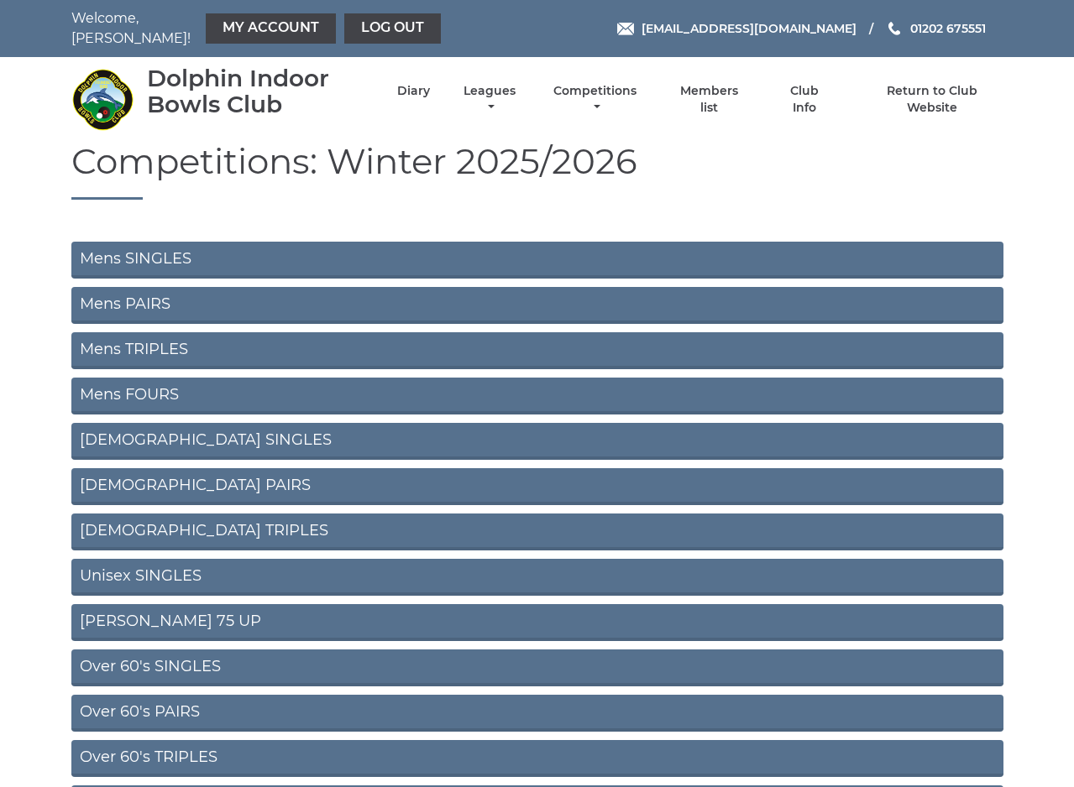
click at [169, 249] on link "Mens SINGLES" at bounding box center [537, 260] width 932 height 37
click at [137, 290] on link "Mens PAIRS" at bounding box center [537, 305] width 932 height 37
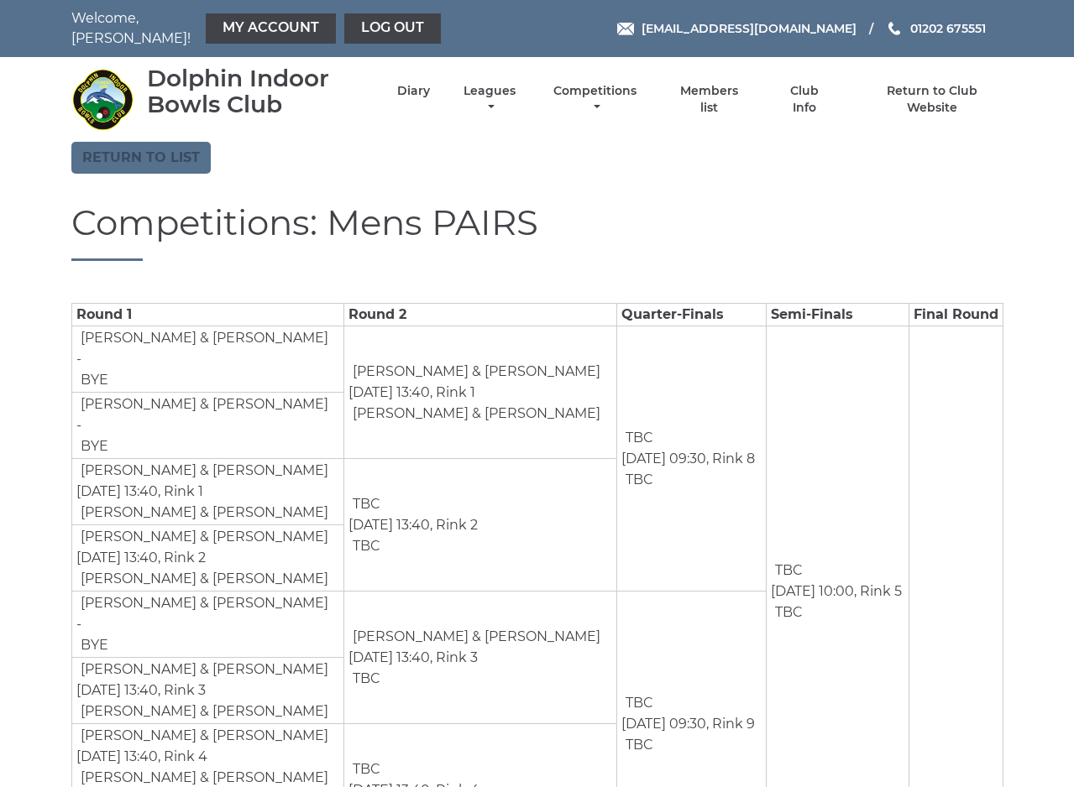
click at [153, 142] on link "Return to list" at bounding box center [140, 158] width 139 height 32
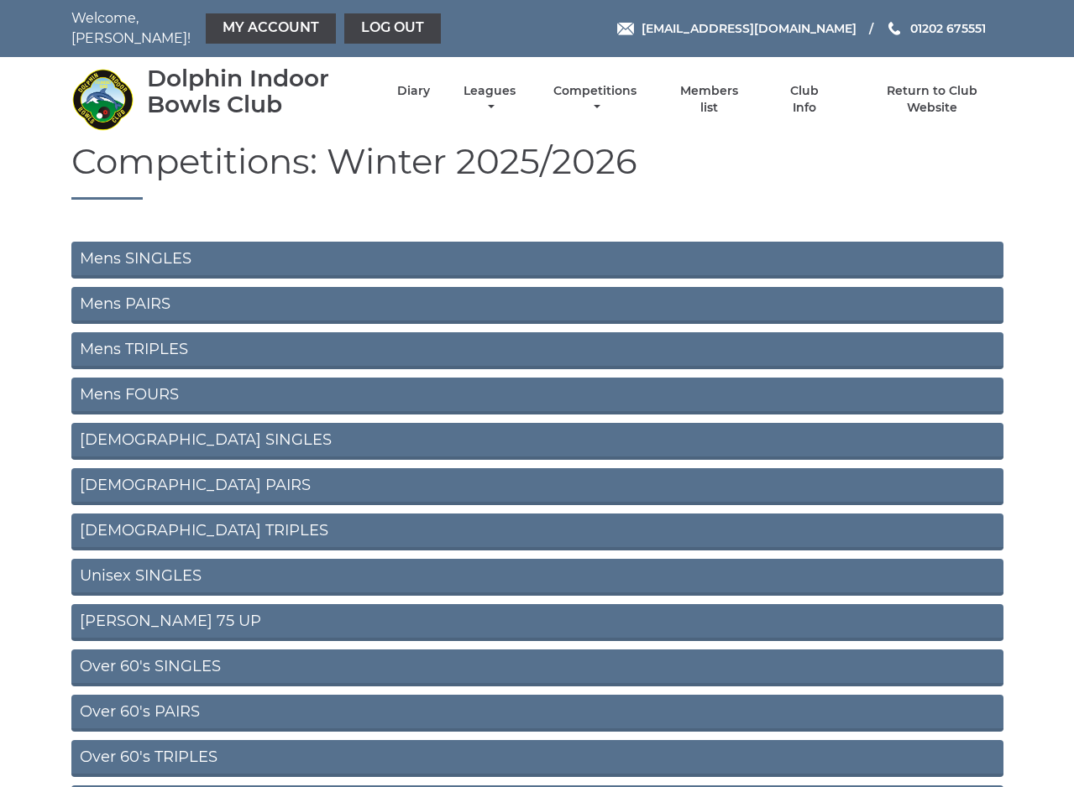
click at [156, 385] on link "Mens FOURS" at bounding box center [537, 396] width 932 height 37
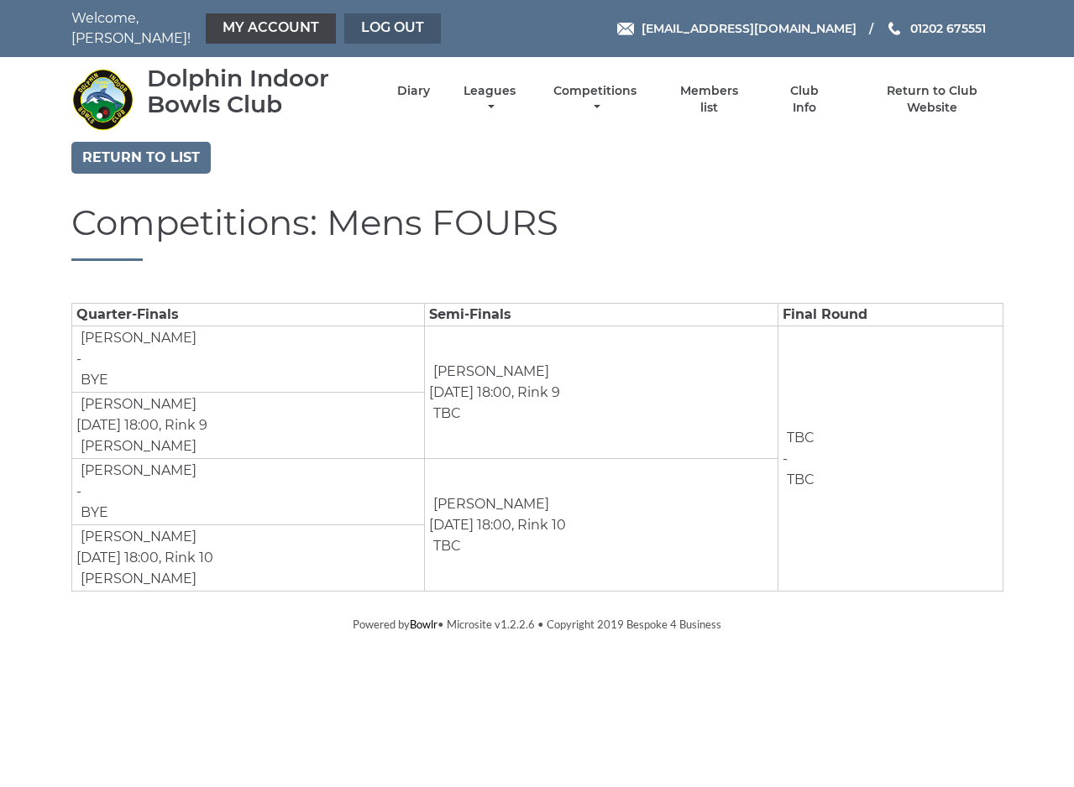
click at [344, 25] on link "Log out" at bounding box center [392, 28] width 97 height 30
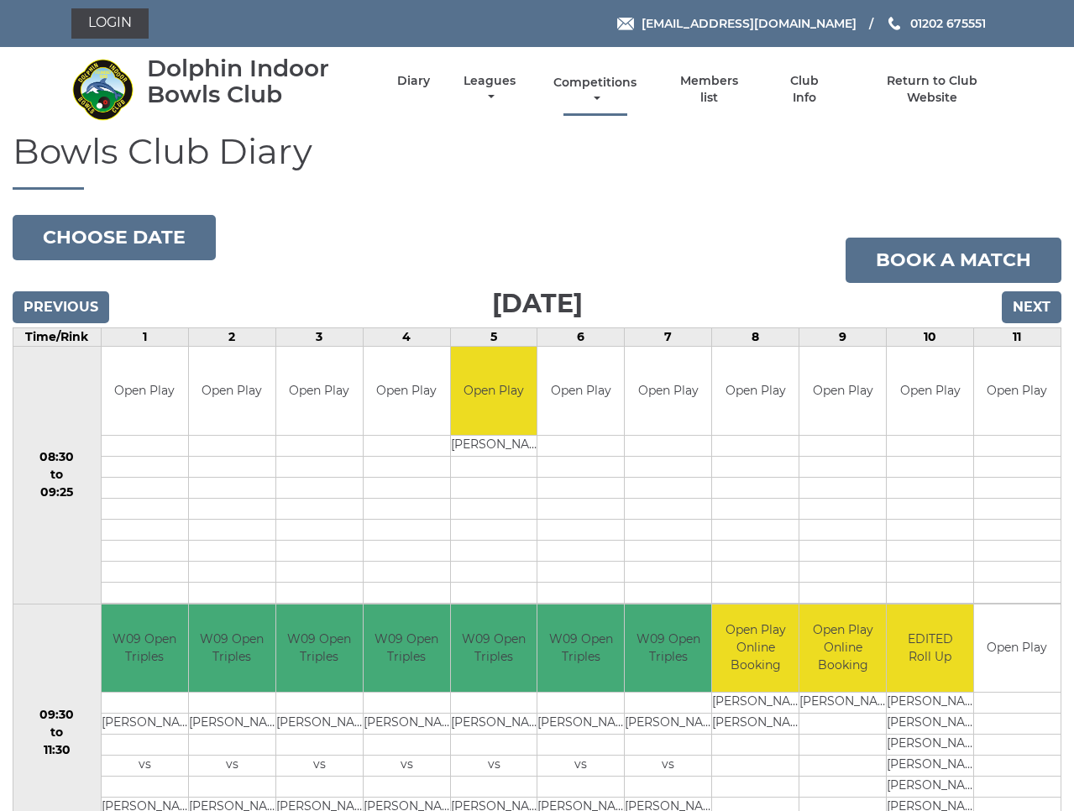
click at [641, 92] on link "Competitions" at bounding box center [596, 91] width 92 height 33
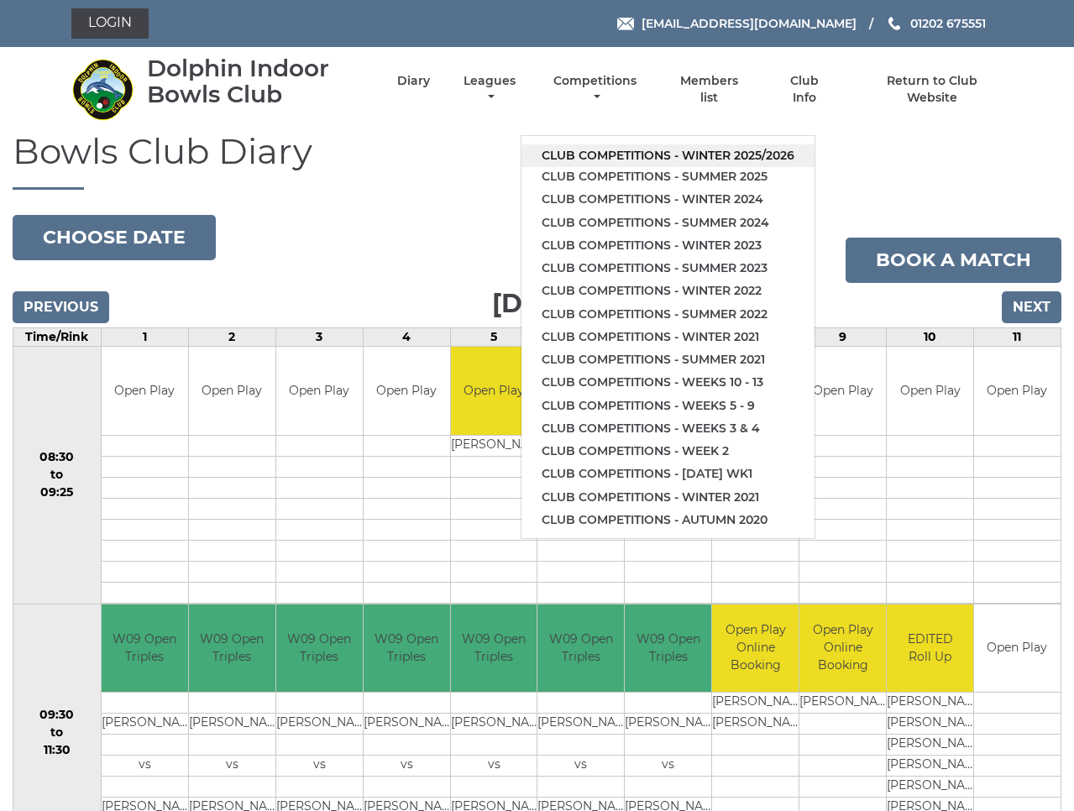
click at [630, 145] on link "Club competitions - Winter 2025/2026" at bounding box center [667, 155] width 293 height 23
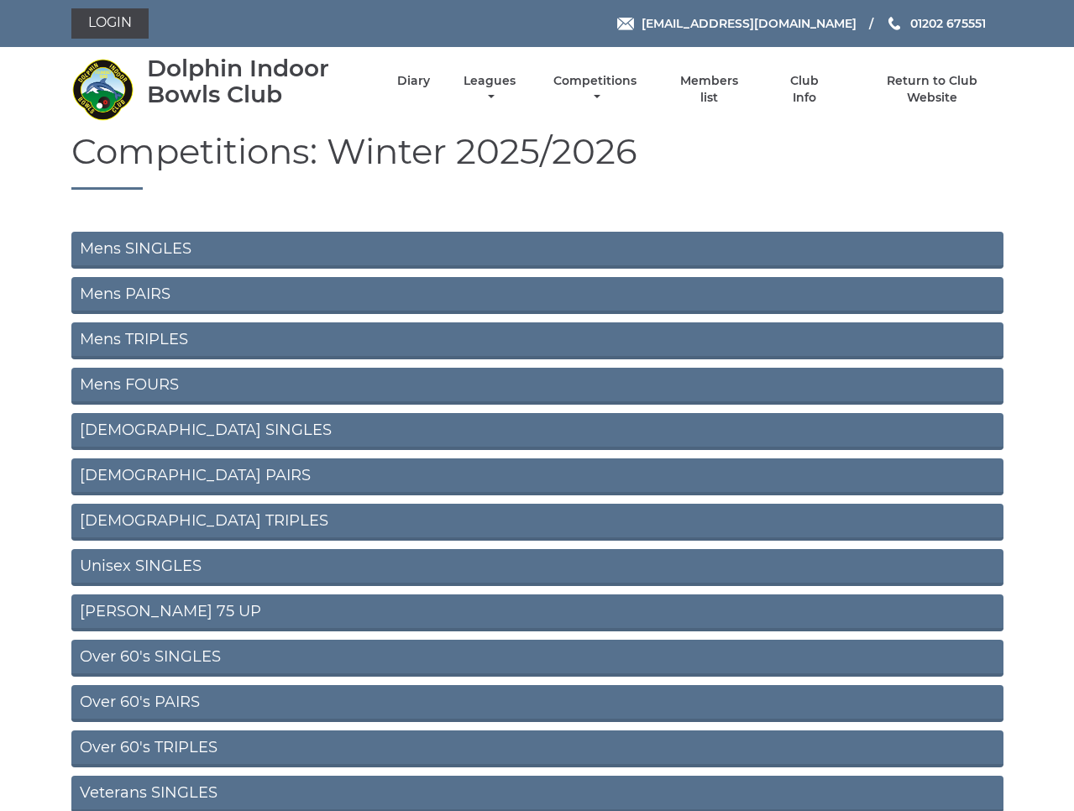
click at [137, 339] on link "Mens TRIPLES" at bounding box center [537, 340] width 932 height 37
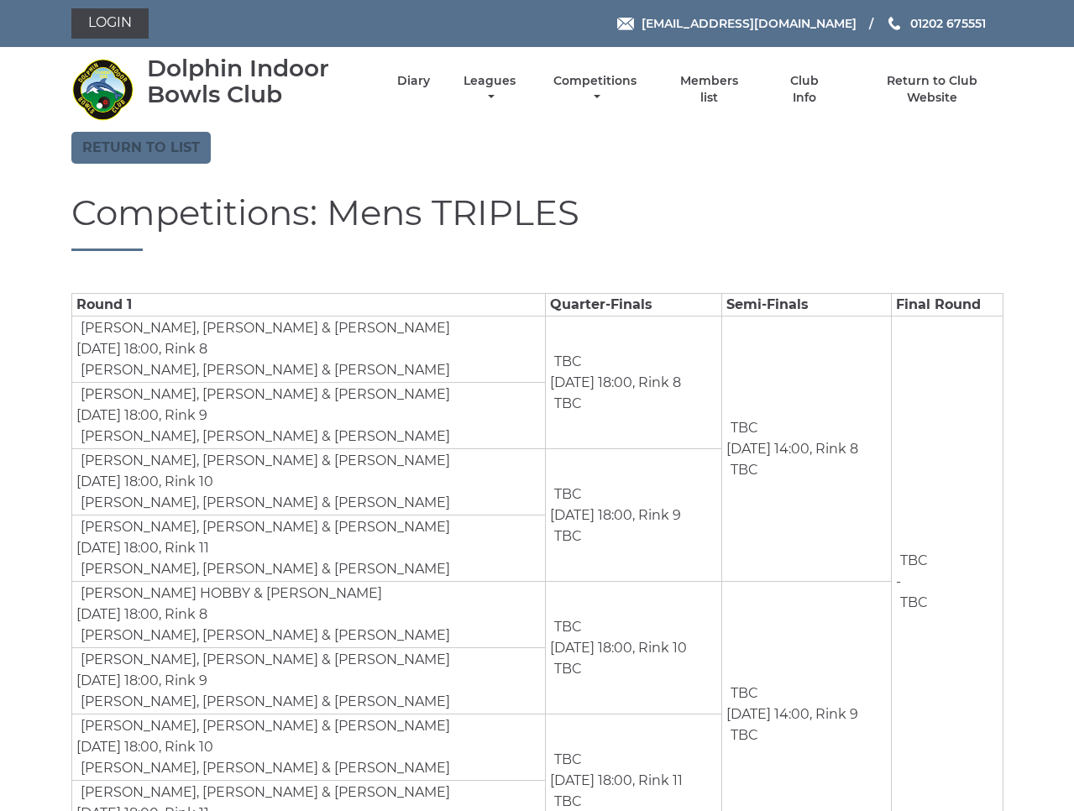
click at [139, 148] on link "Return to list" at bounding box center [140, 148] width 139 height 32
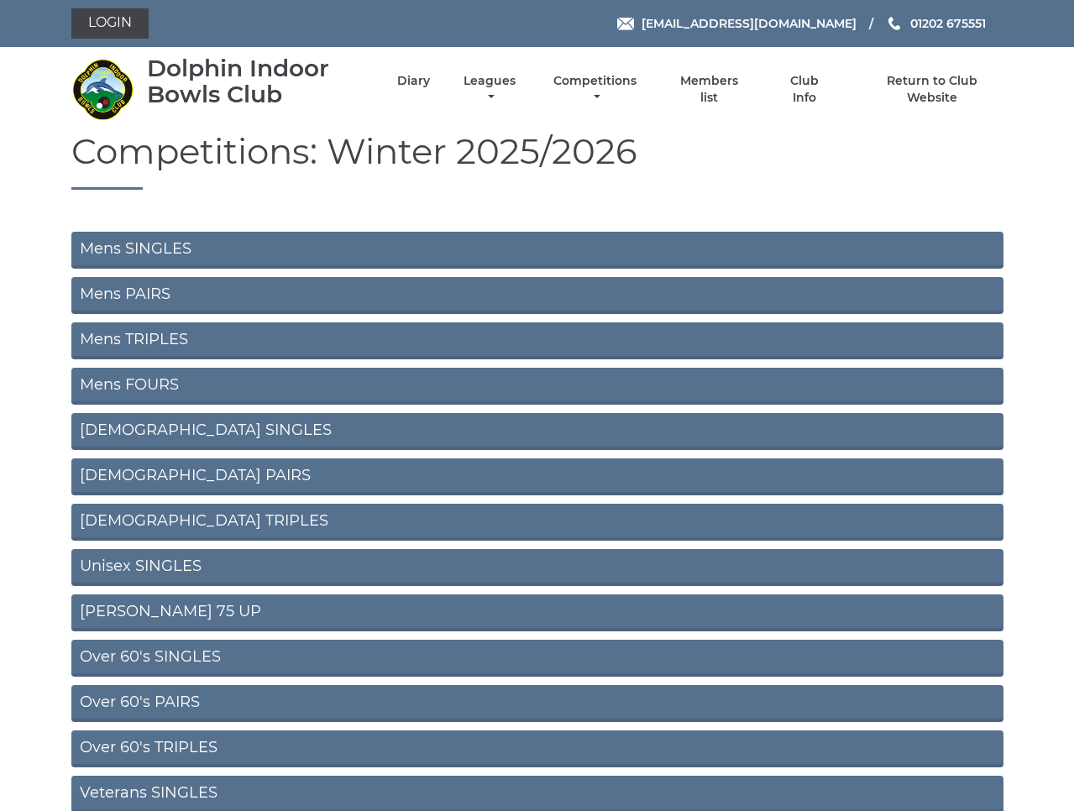
click at [110, 388] on link "Mens FOURS" at bounding box center [537, 386] width 932 height 37
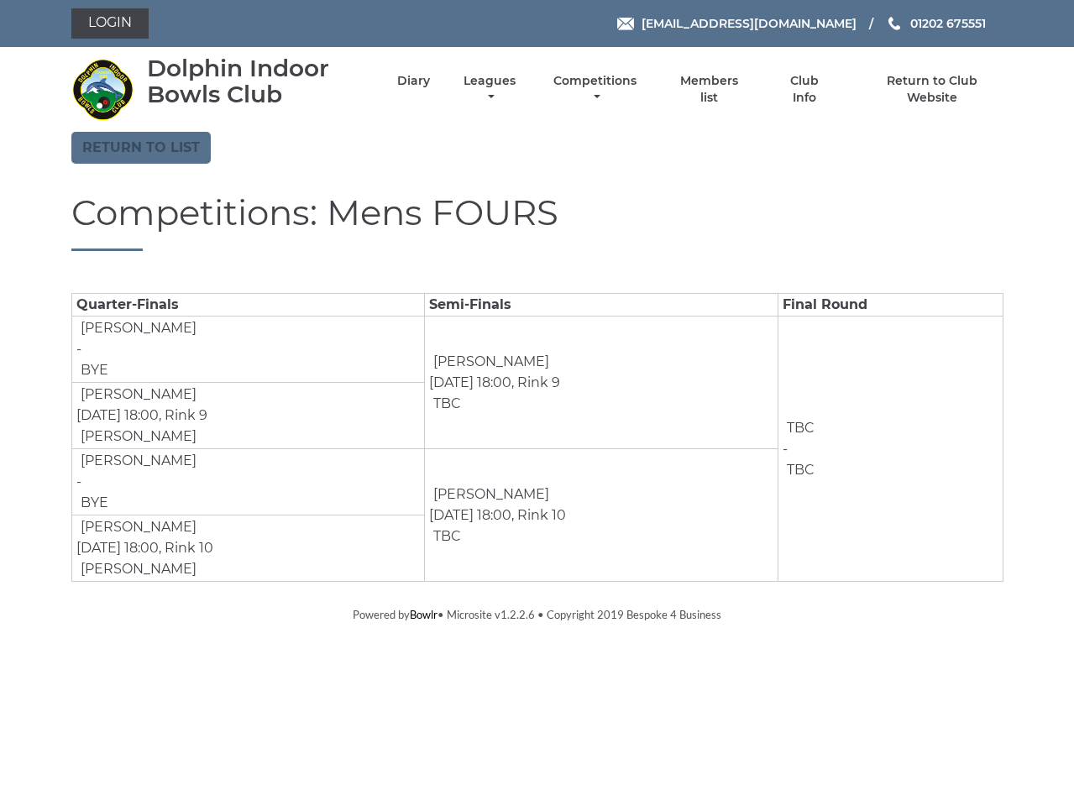
click at [129, 152] on link "Return to list" at bounding box center [140, 148] width 139 height 32
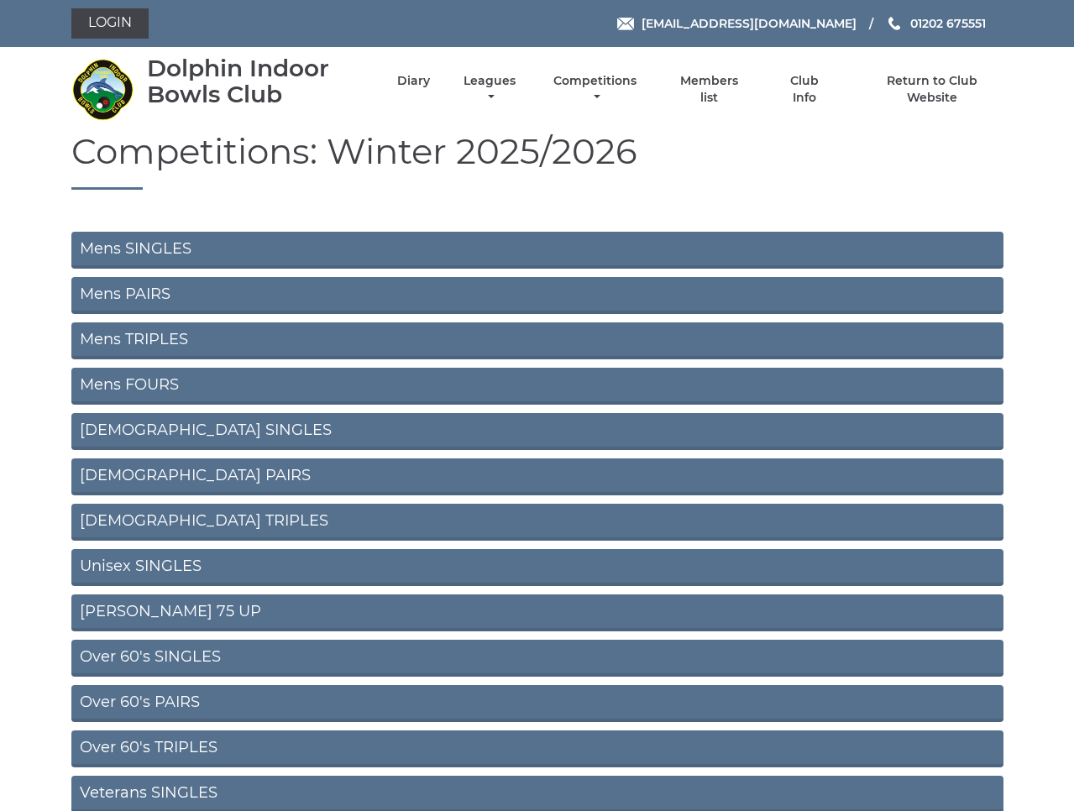
click at [142, 479] on link "[DEMOGRAPHIC_DATA] PAIRS" at bounding box center [537, 476] width 932 height 37
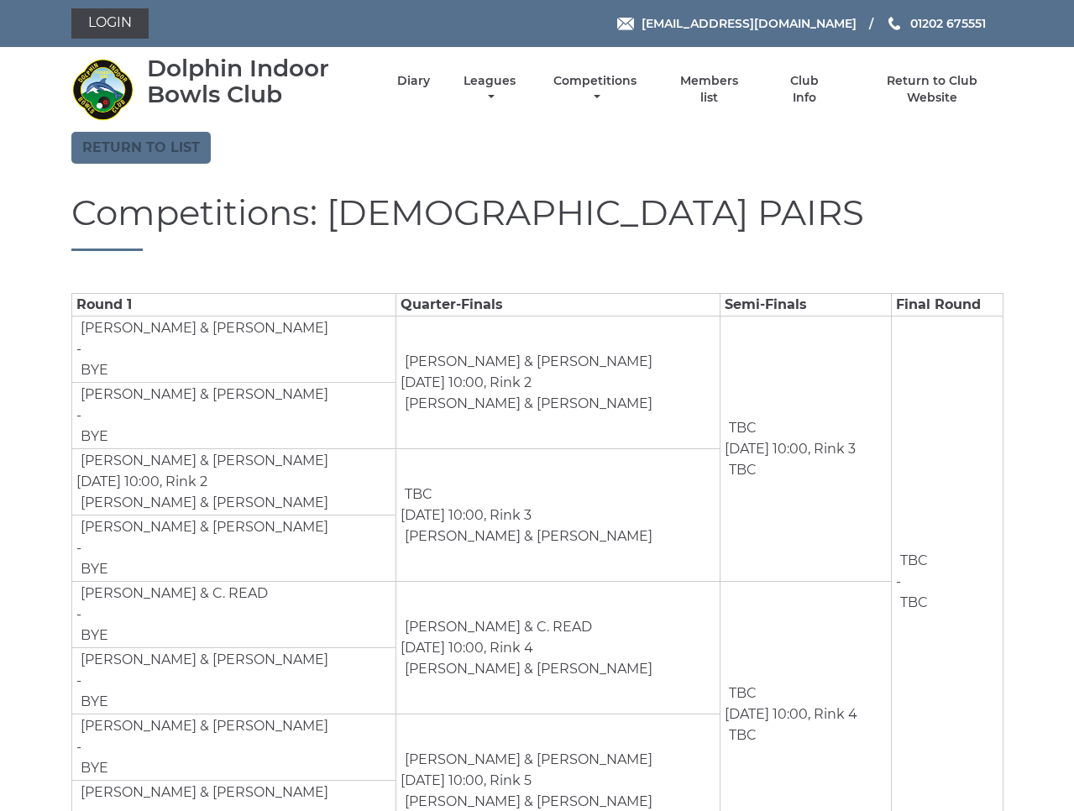
click at [118, 148] on link "Return to list" at bounding box center [140, 148] width 139 height 32
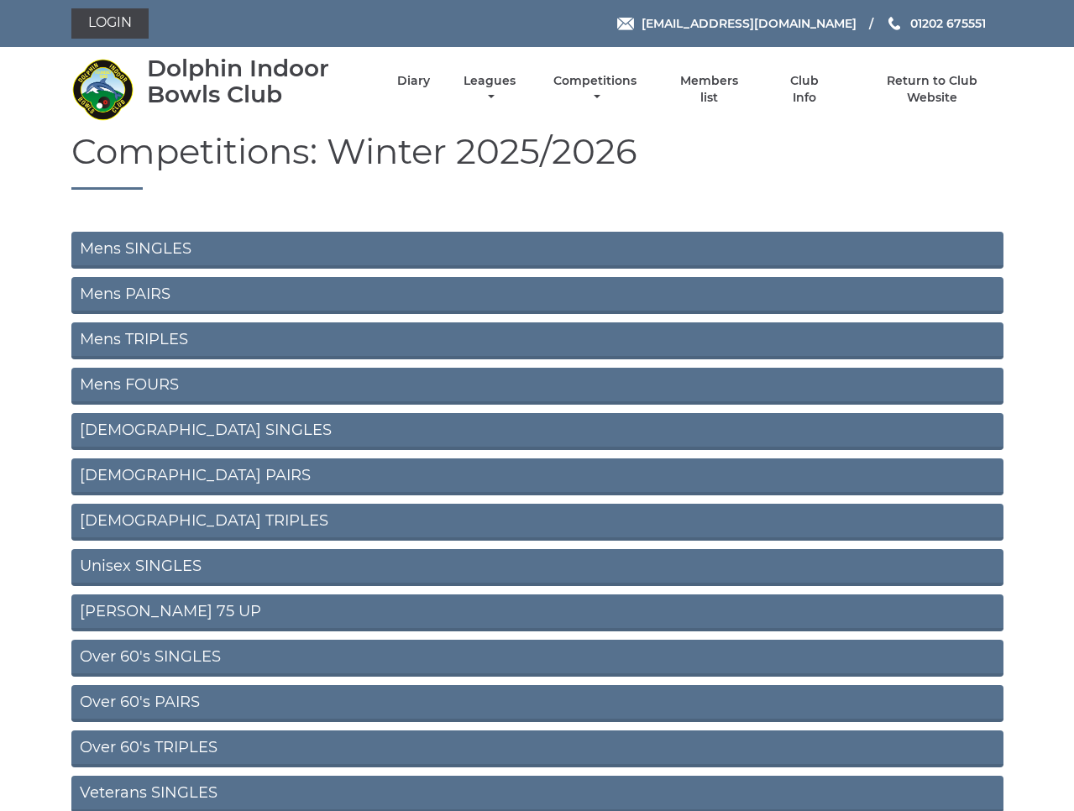
click at [127, 518] on link "[DEMOGRAPHIC_DATA] TRIPLES" at bounding box center [537, 522] width 932 height 37
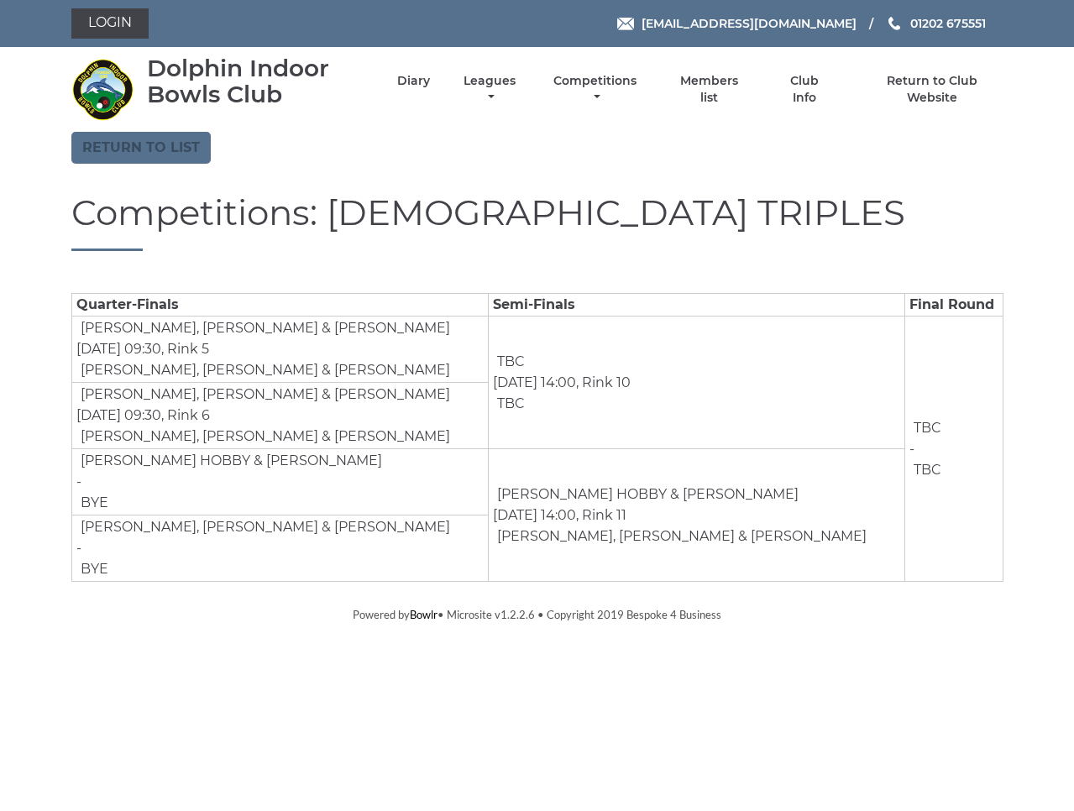
click at [138, 150] on link "Return to list" at bounding box center [140, 148] width 139 height 32
